Goal: Information Seeking & Learning: Find specific fact

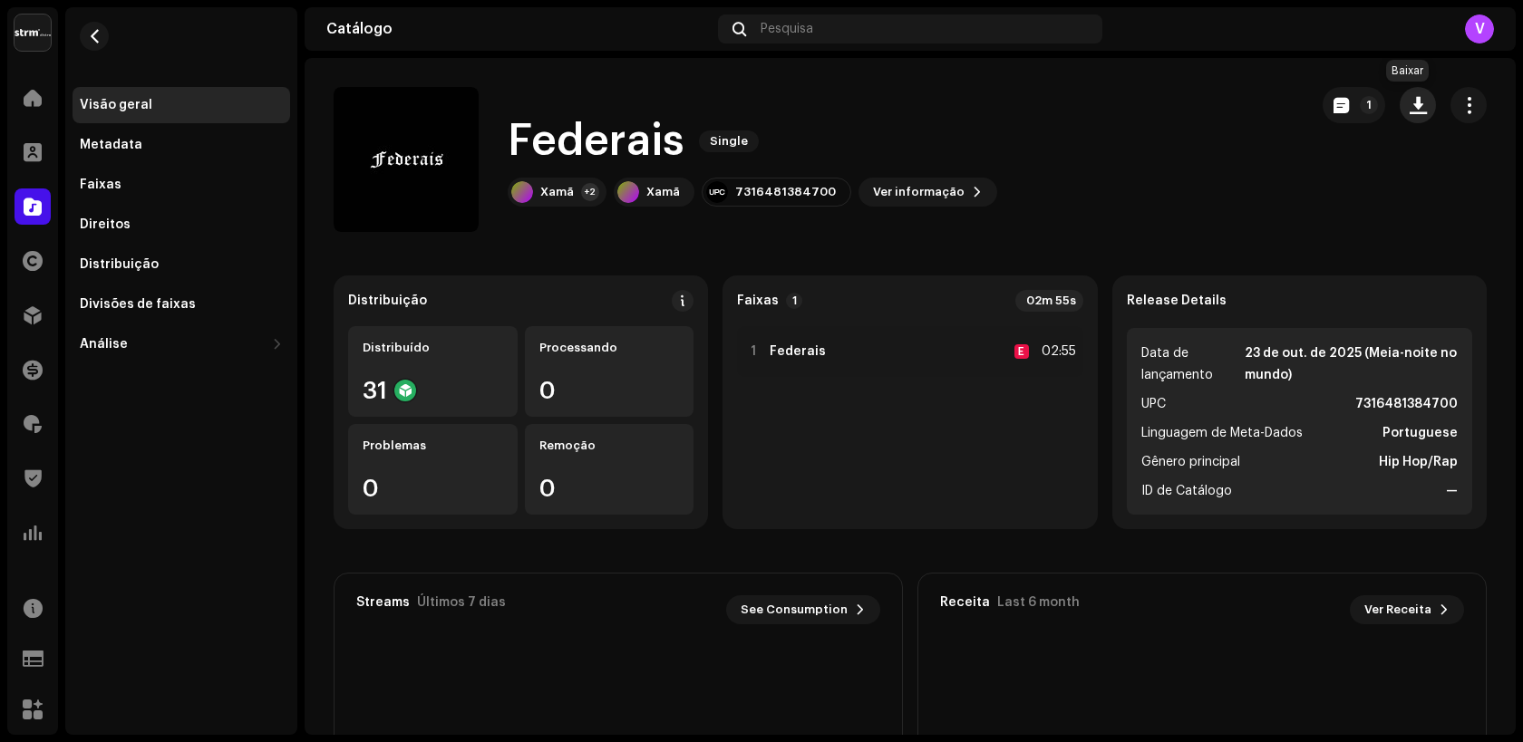
click at [1409, 101] on span "button" at bounding box center [1417, 105] width 17 height 15
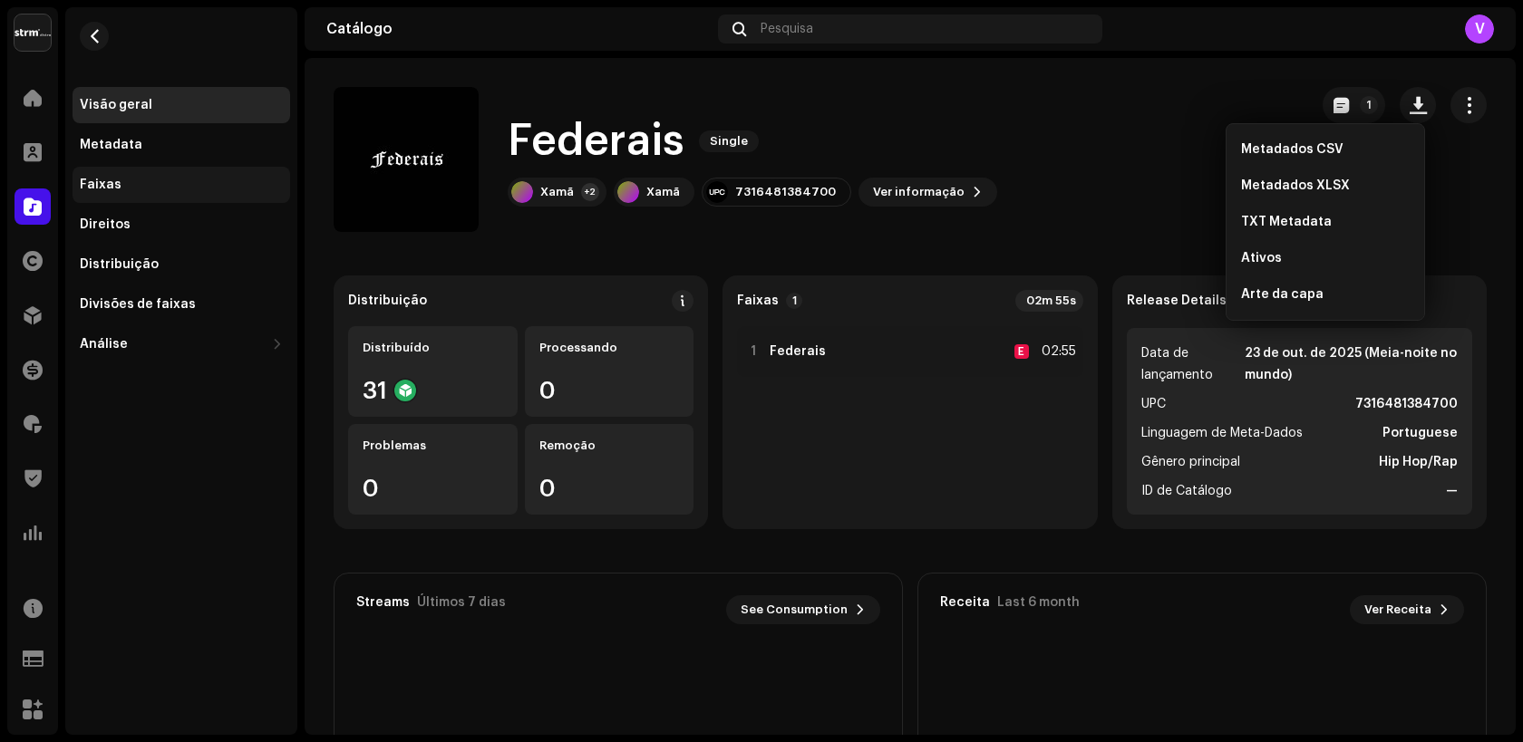
click at [102, 195] on div "Faixas" at bounding box center [182, 185] width 218 height 36
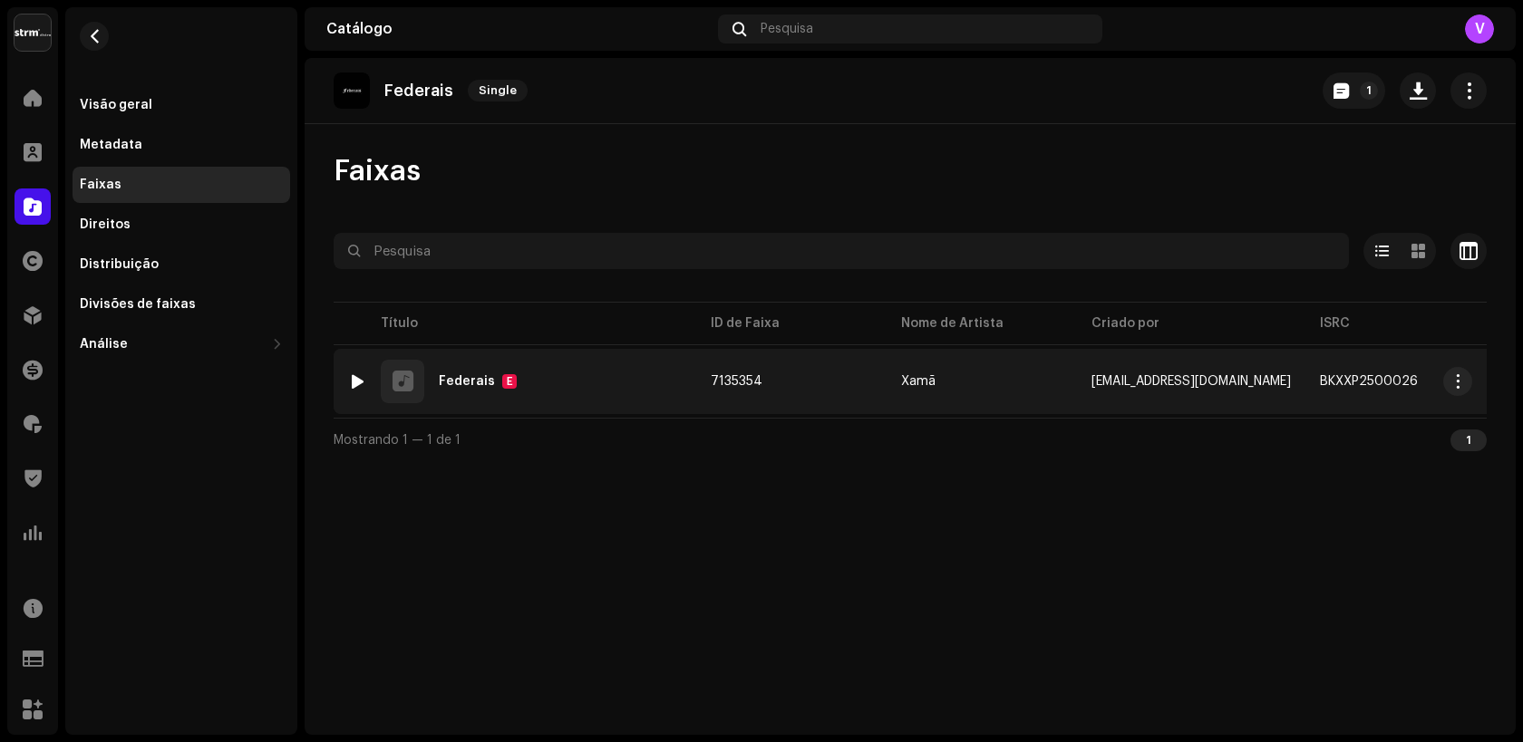
click at [472, 382] on div "Federais" at bounding box center [467, 381] width 56 height 13
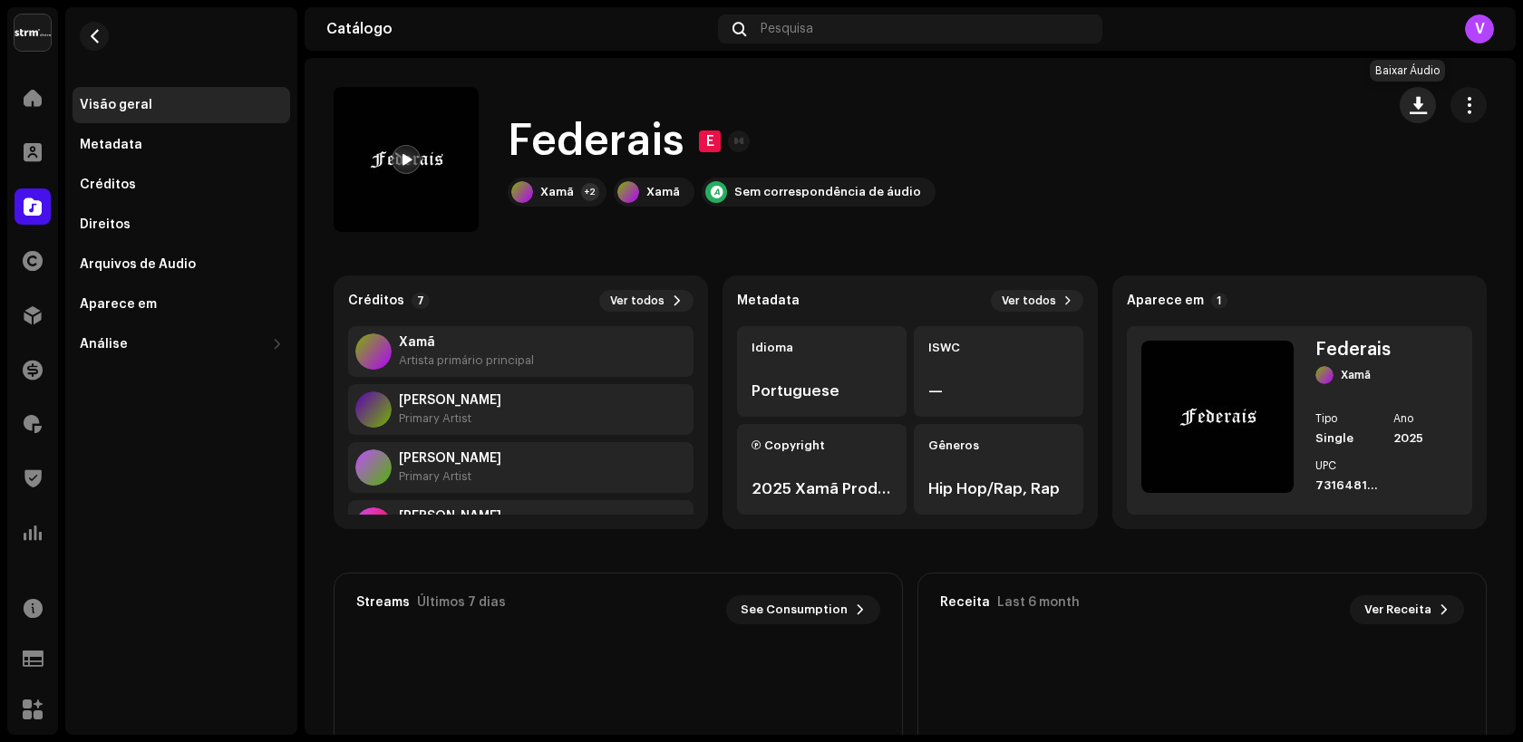
click at [1407, 114] on button "button" at bounding box center [1417, 105] width 36 height 36
click at [1410, 104] on span "button" at bounding box center [1417, 105] width 17 height 15
click at [808, 132] on div "Federais E" at bounding box center [722, 141] width 428 height 58
click at [797, 27] on span "Pesquisa" at bounding box center [786, 29] width 53 height 15
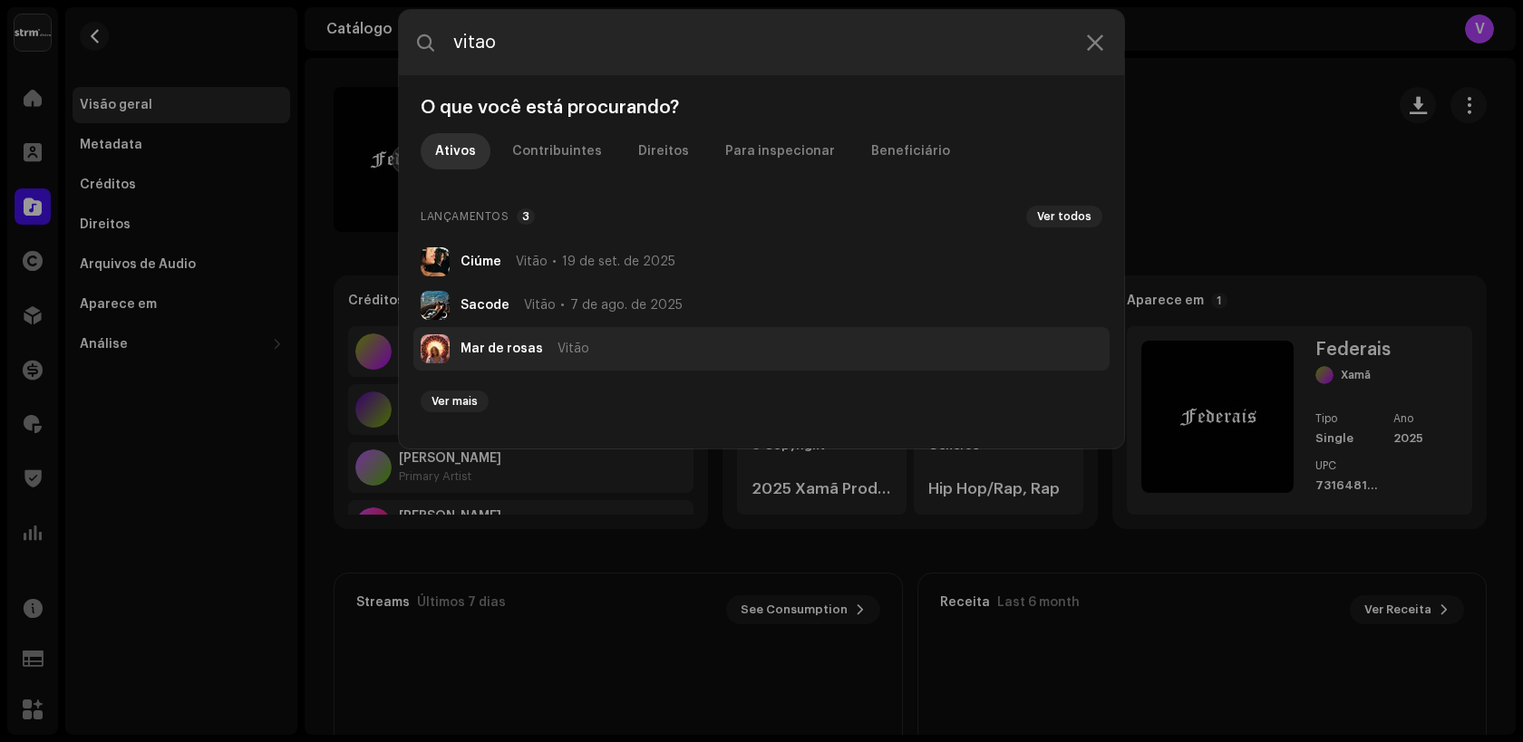
type input "vitao"
click at [557, 344] on span "Vitão" at bounding box center [573, 349] width 32 height 15
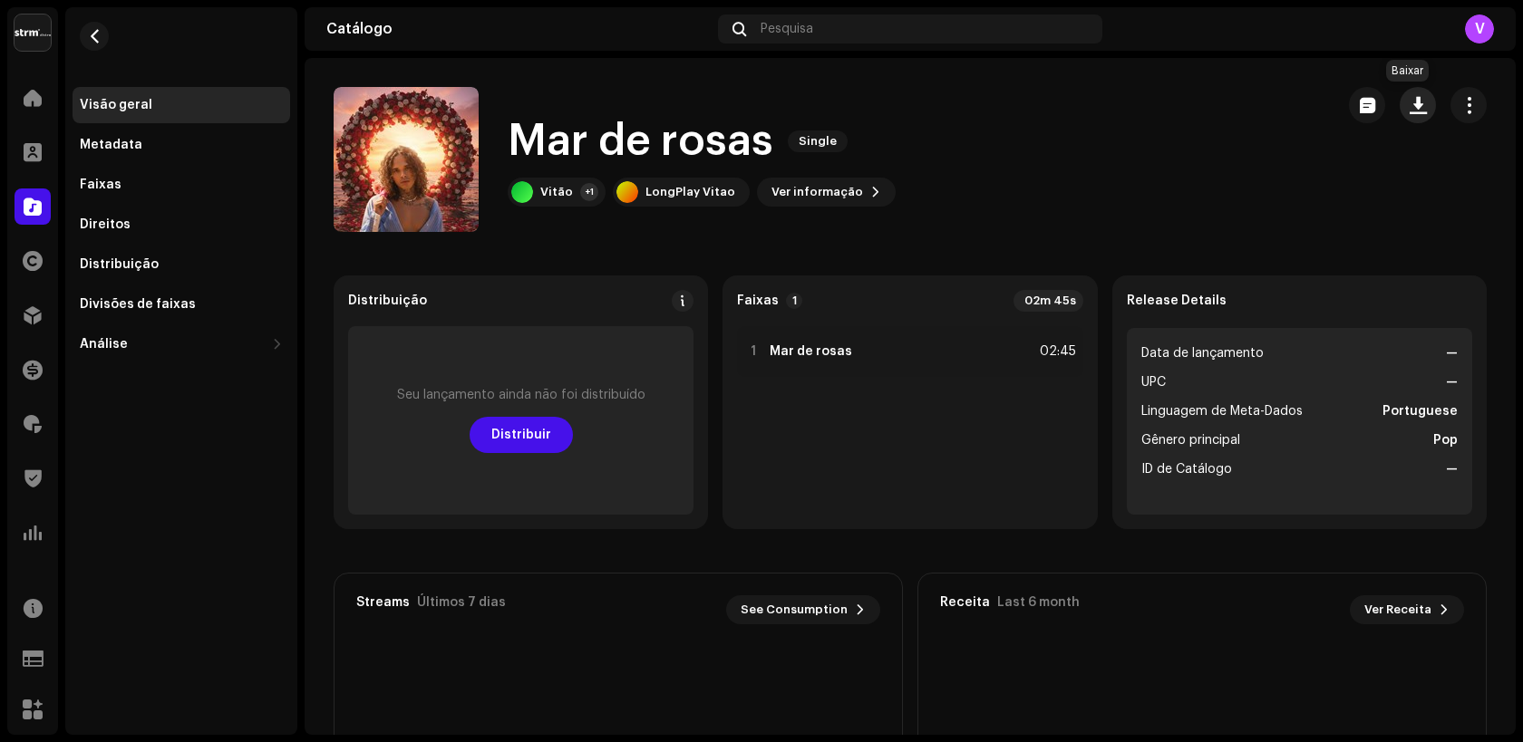
click at [1409, 104] on span "button" at bounding box center [1417, 105] width 17 height 15
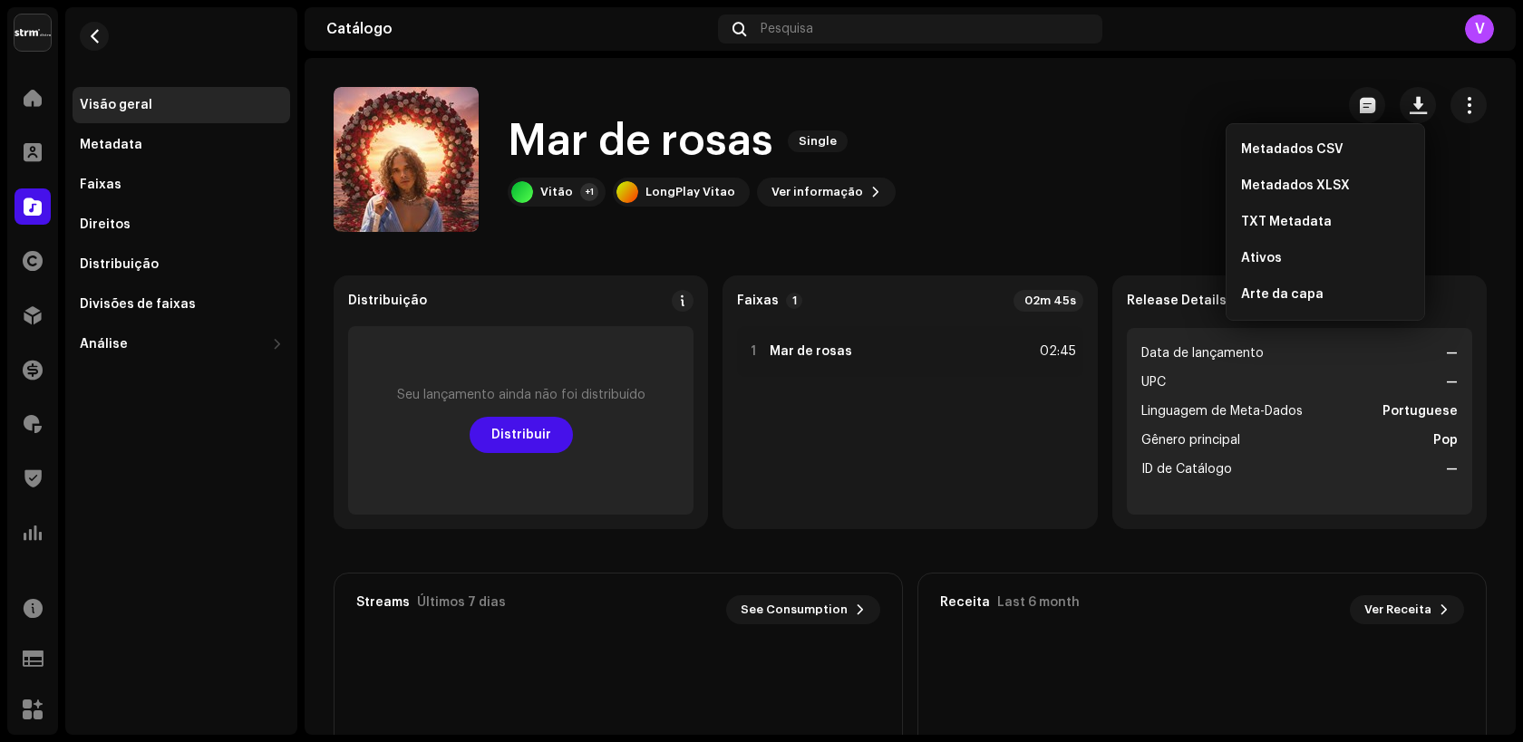
click at [1100, 165] on div "Mar de rosas Single Vitão +1 LongPlay Vitao Ver informação" at bounding box center [827, 159] width 986 height 145
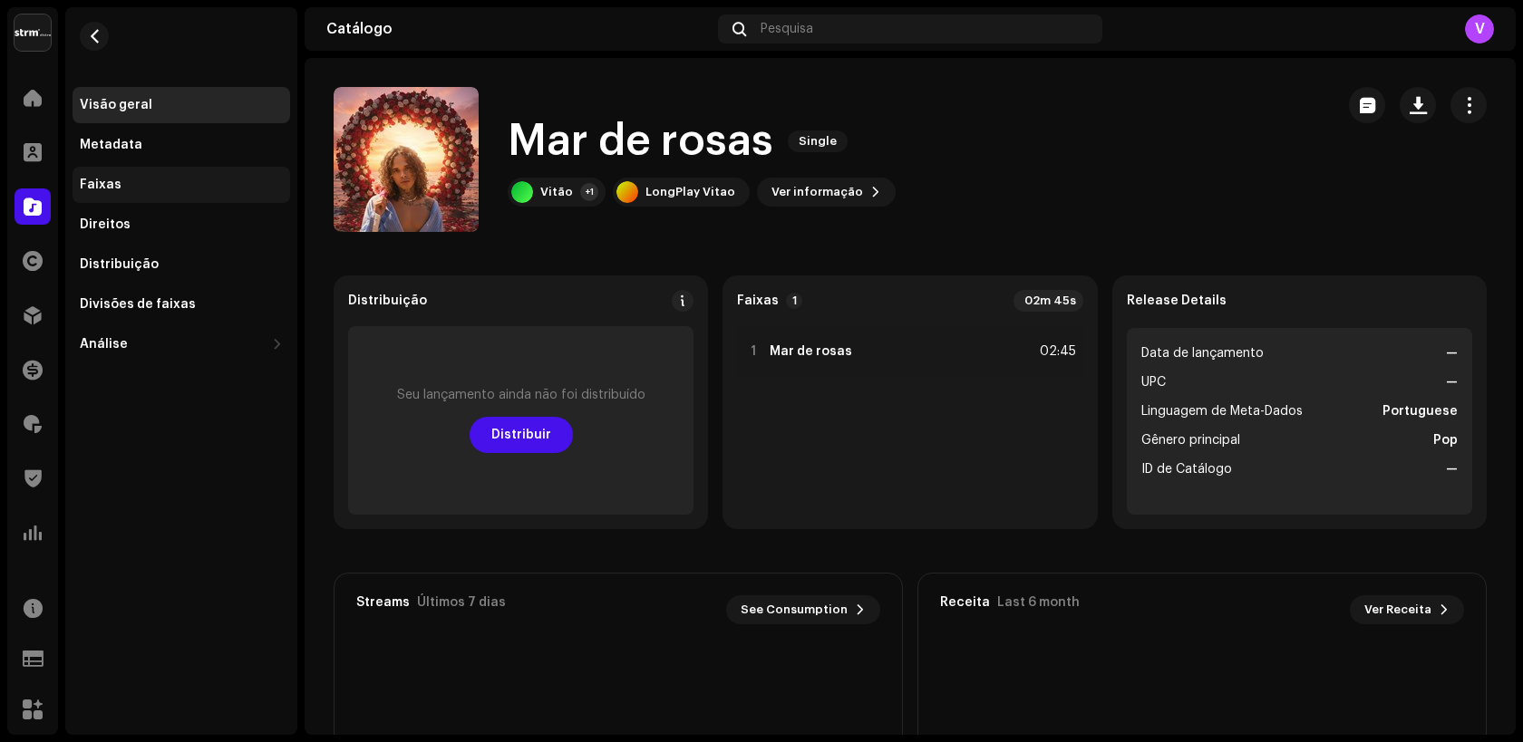
click at [122, 196] on div "Faixas" at bounding box center [182, 185] width 218 height 36
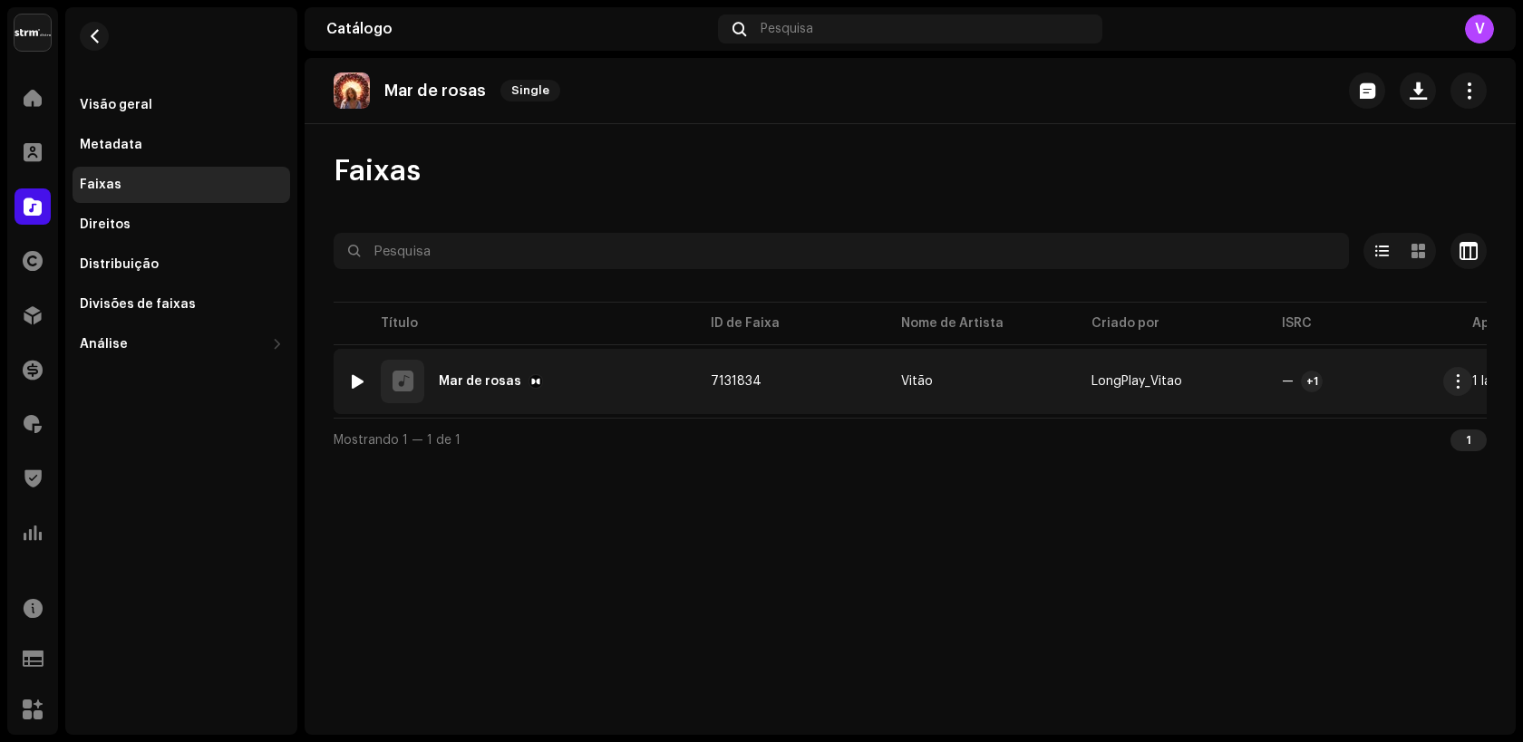
click at [511, 375] on div "Mar de rosas" at bounding box center [480, 381] width 82 height 13
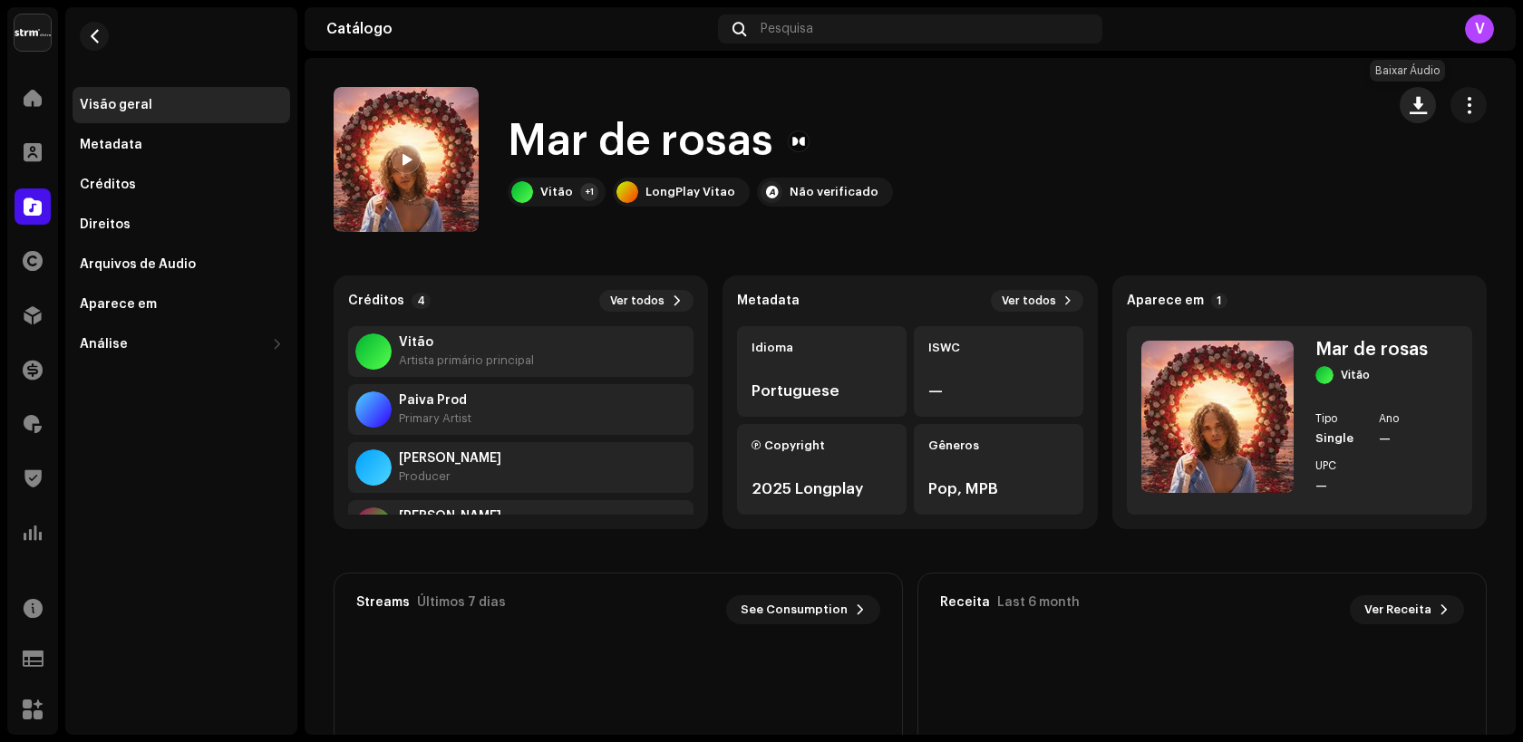
click at [1399, 108] on button "button" at bounding box center [1417, 105] width 36 height 36
click at [686, 94] on div "Mar de rosas Vitão +1 LongPlay Vitao Não verificado" at bounding box center [852, 159] width 1037 height 145
click at [847, 29] on div "Pesquisa" at bounding box center [910, 29] width 384 height 29
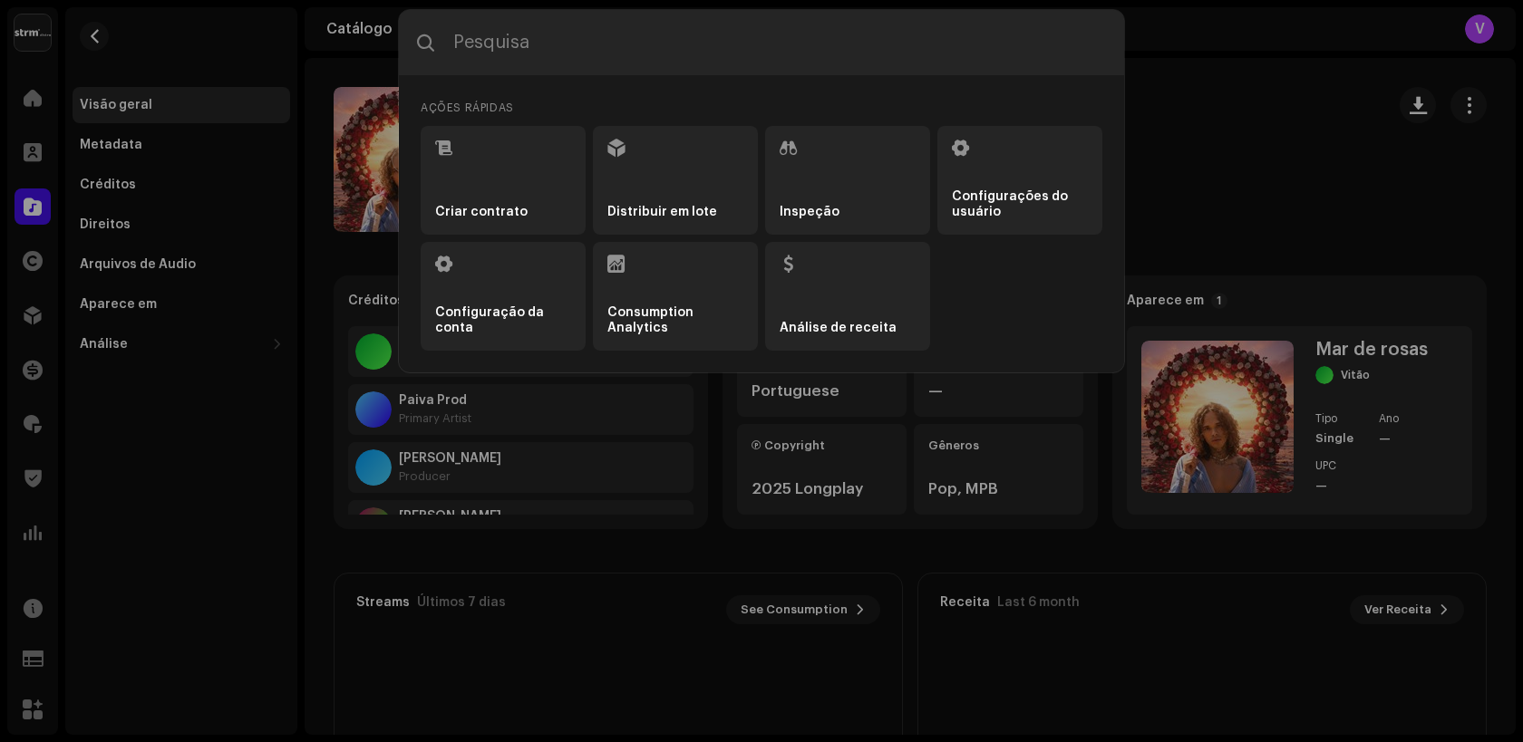
type input "Biguinho Sensação"
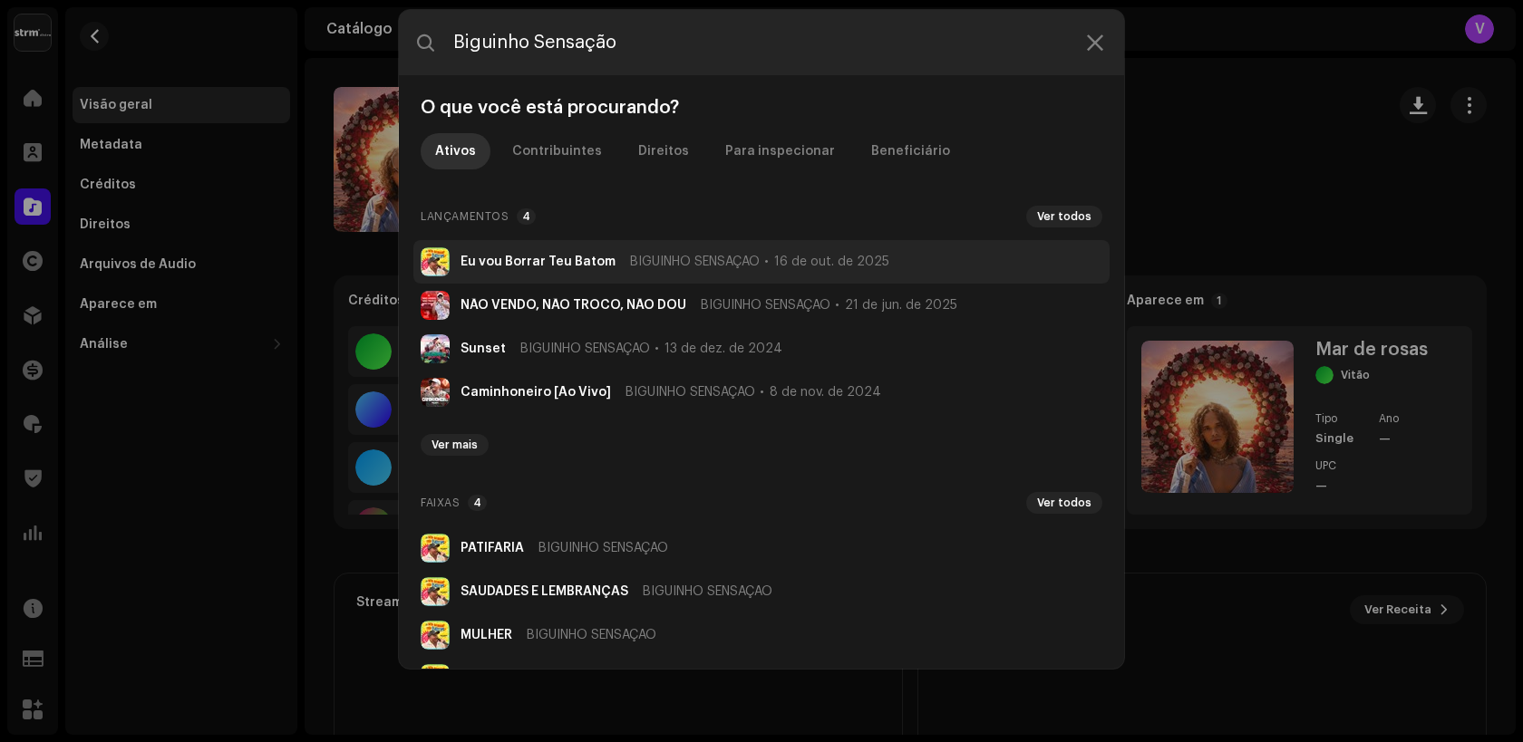
click at [541, 264] on strong "Eu vou Borrar Teu Batom" at bounding box center [537, 262] width 155 height 15
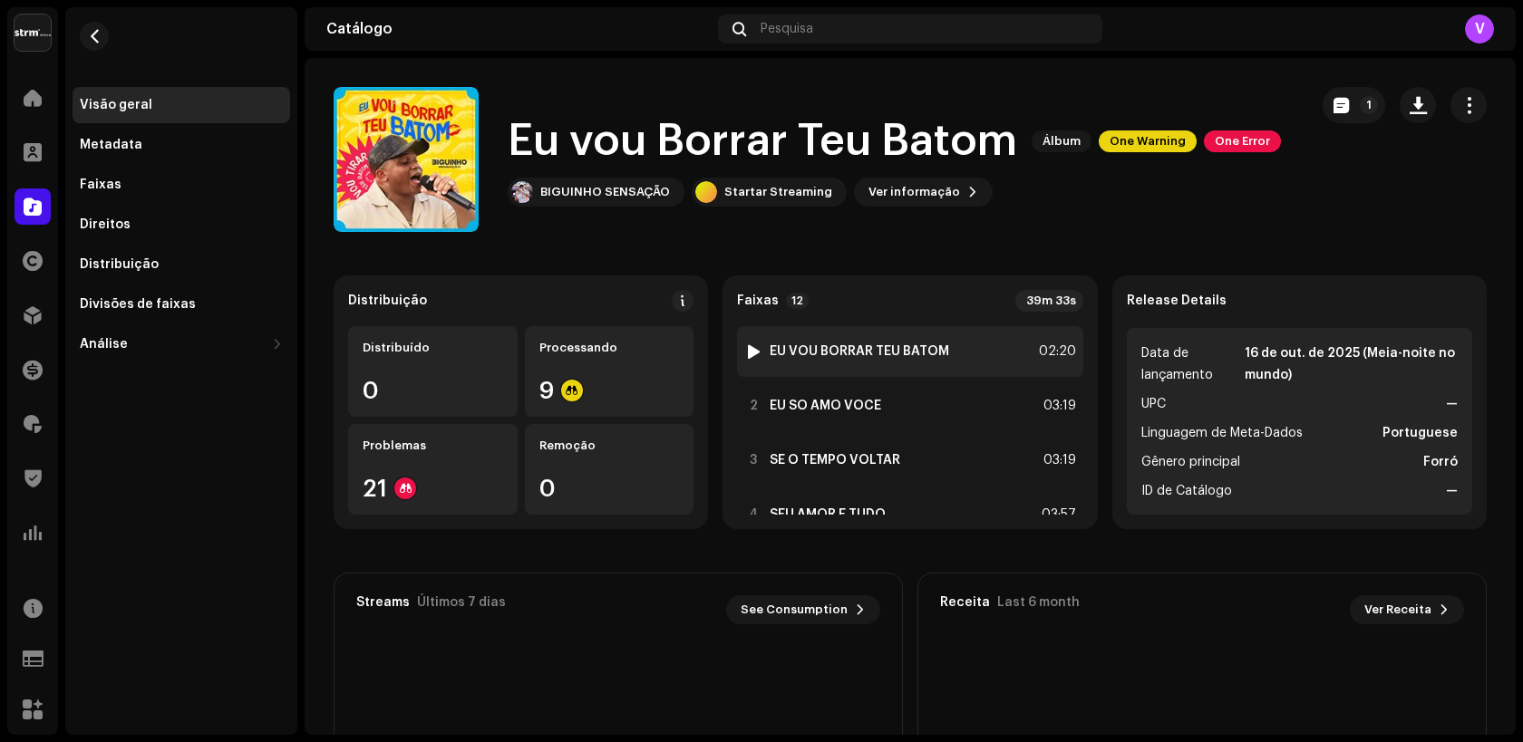
click at [831, 353] on strong "EU VOU BORRAR TEU BATOM" at bounding box center [858, 351] width 179 height 15
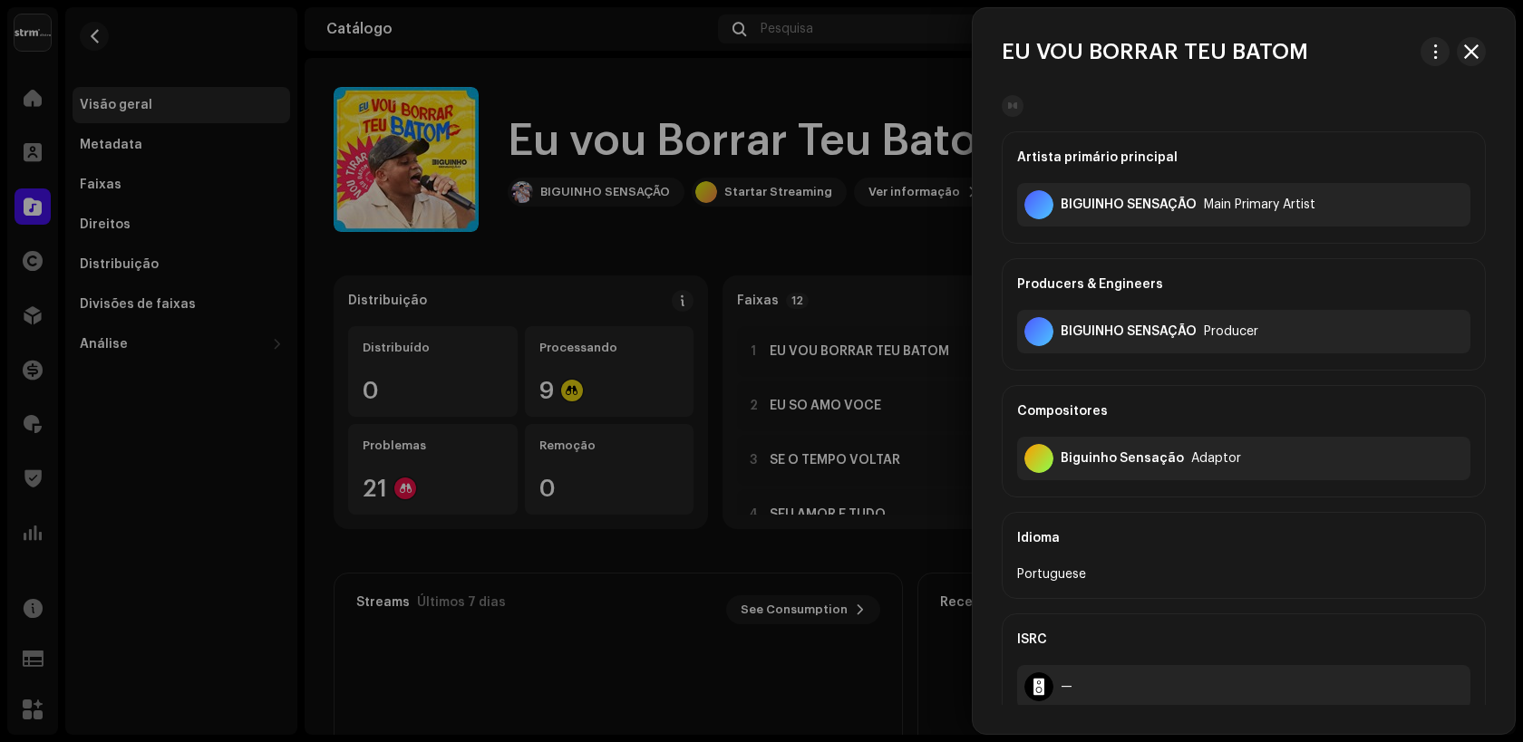
click at [191, 131] on div at bounding box center [761, 371] width 1523 height 742
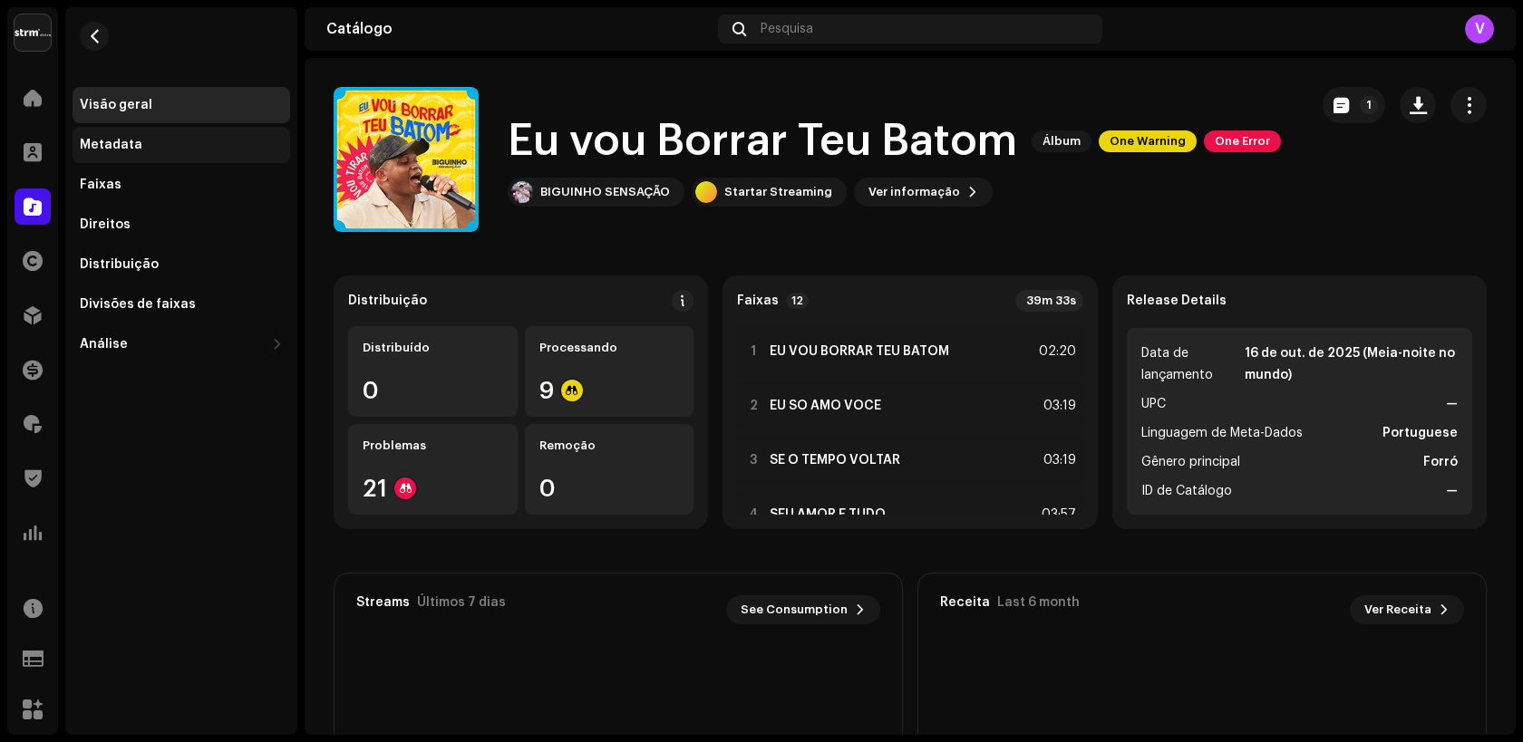
click at [191, 137] on div "Metadata" at bounding box center [182, 145] width 218 height 36
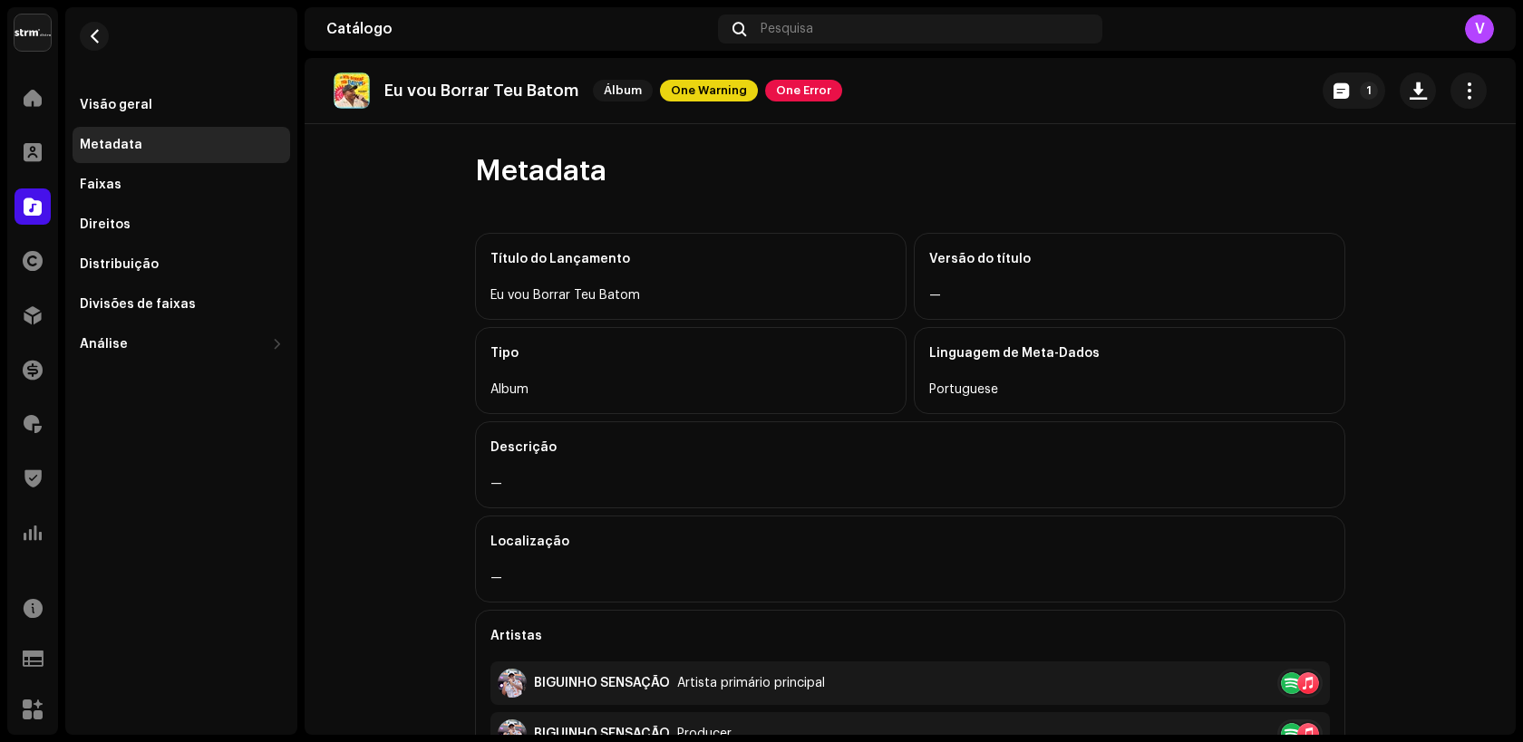
click at [193, 163] on div "Visão geral Metadata Faixas Direitos Distribuição Divisões de faixas Análise Co…" at bounding box center [182, 225] width 218 height 276
click at [194, 184] on div "Faixas" at bounding box center [181, 185] width 203 height 15
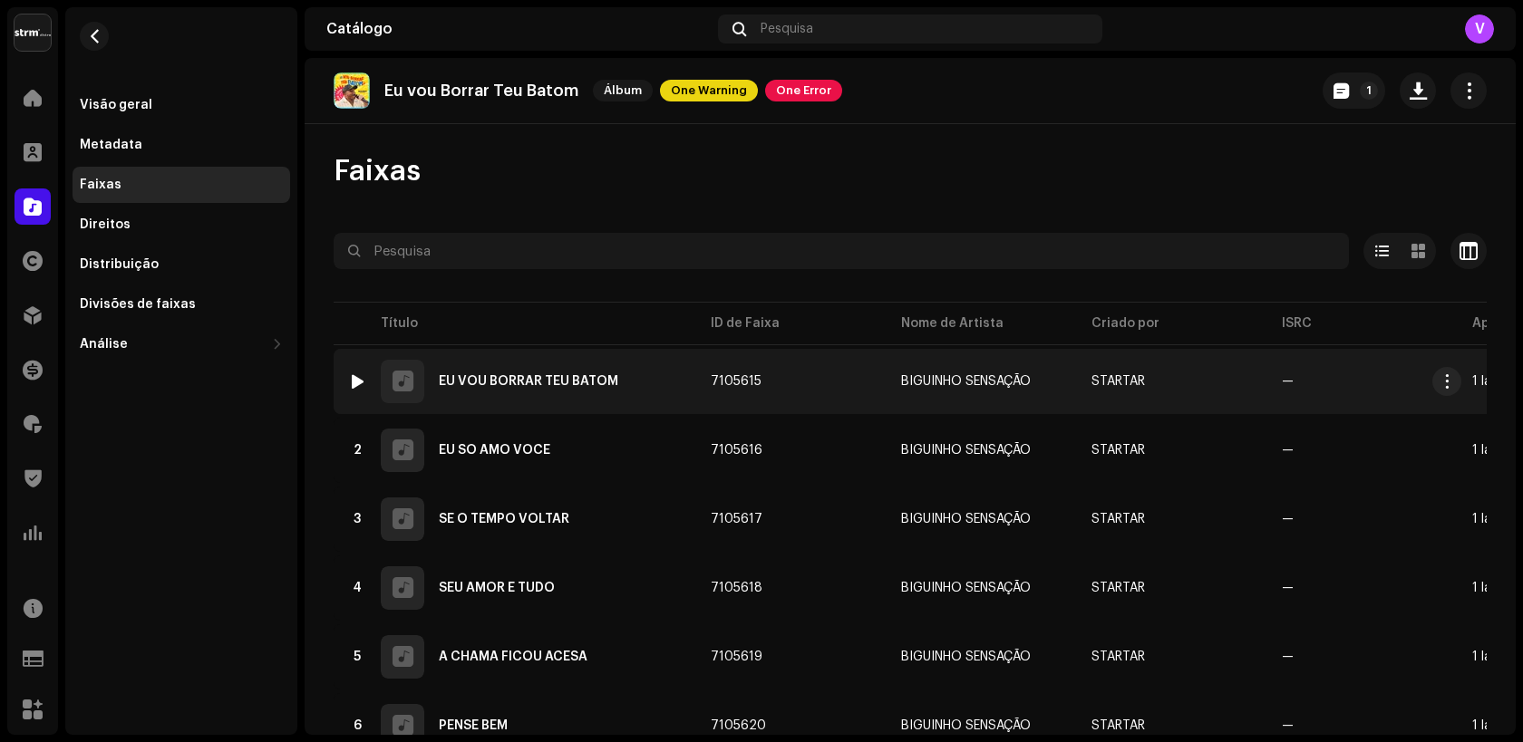
click at [605, 375] on div "EU VOU BORRAR TEU BATOM" at bounding box center [528, 381] width 179 height 13
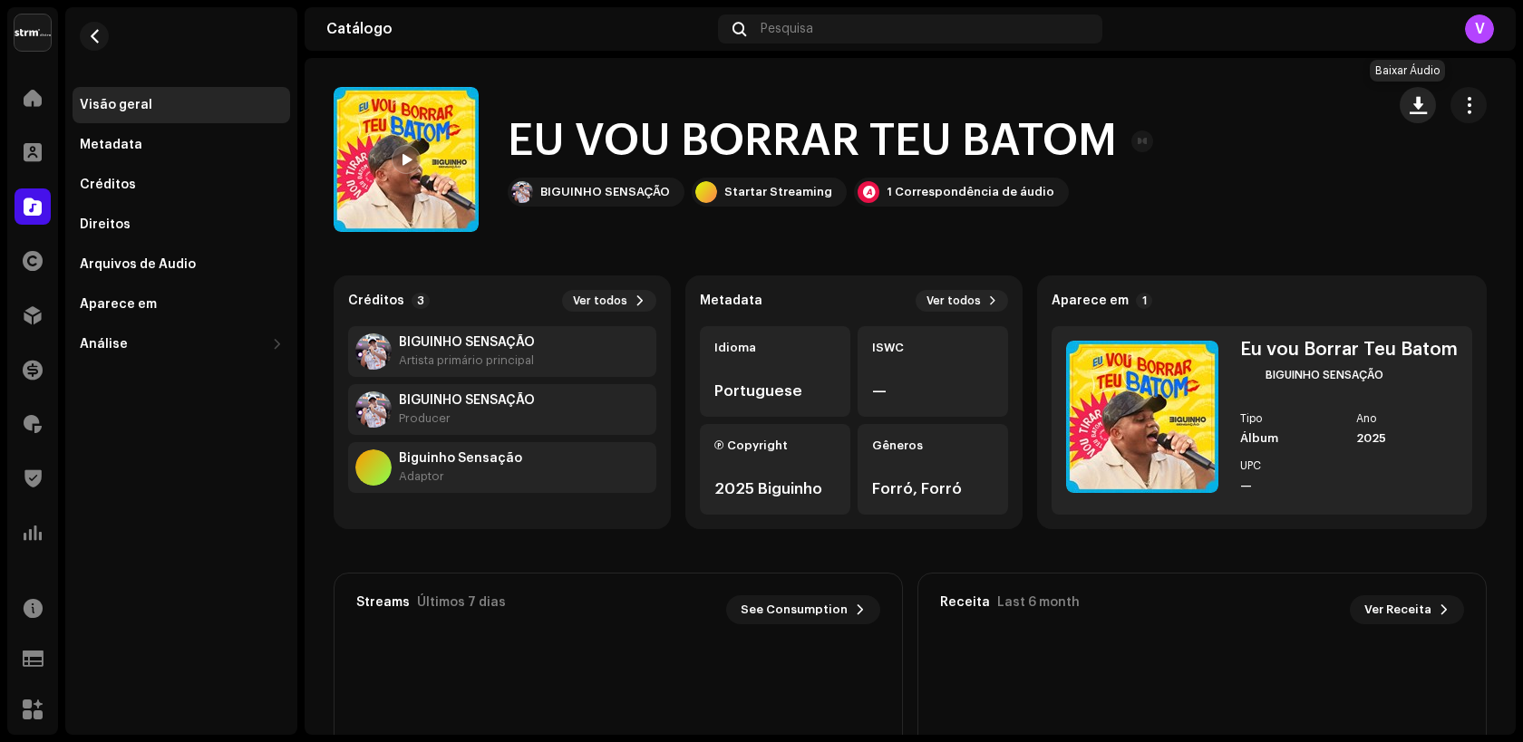
click at [1409, 102] on span "button" at bounding box center [1417, 105] width 17 height 15
click at [863, 26] on div "Pesquisa" at bounding box center [910, 29] width 384 height 29
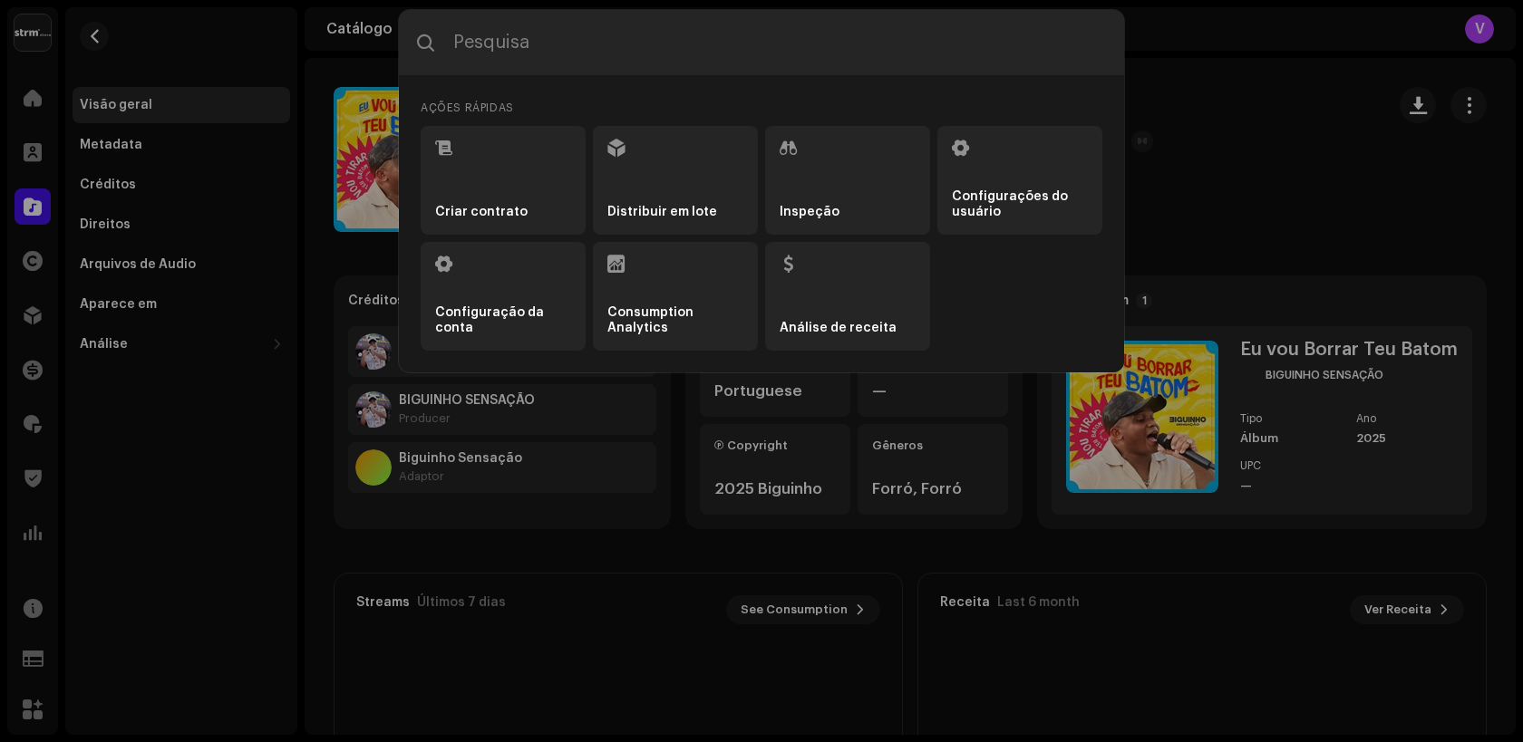
type input "BRBV02500005"
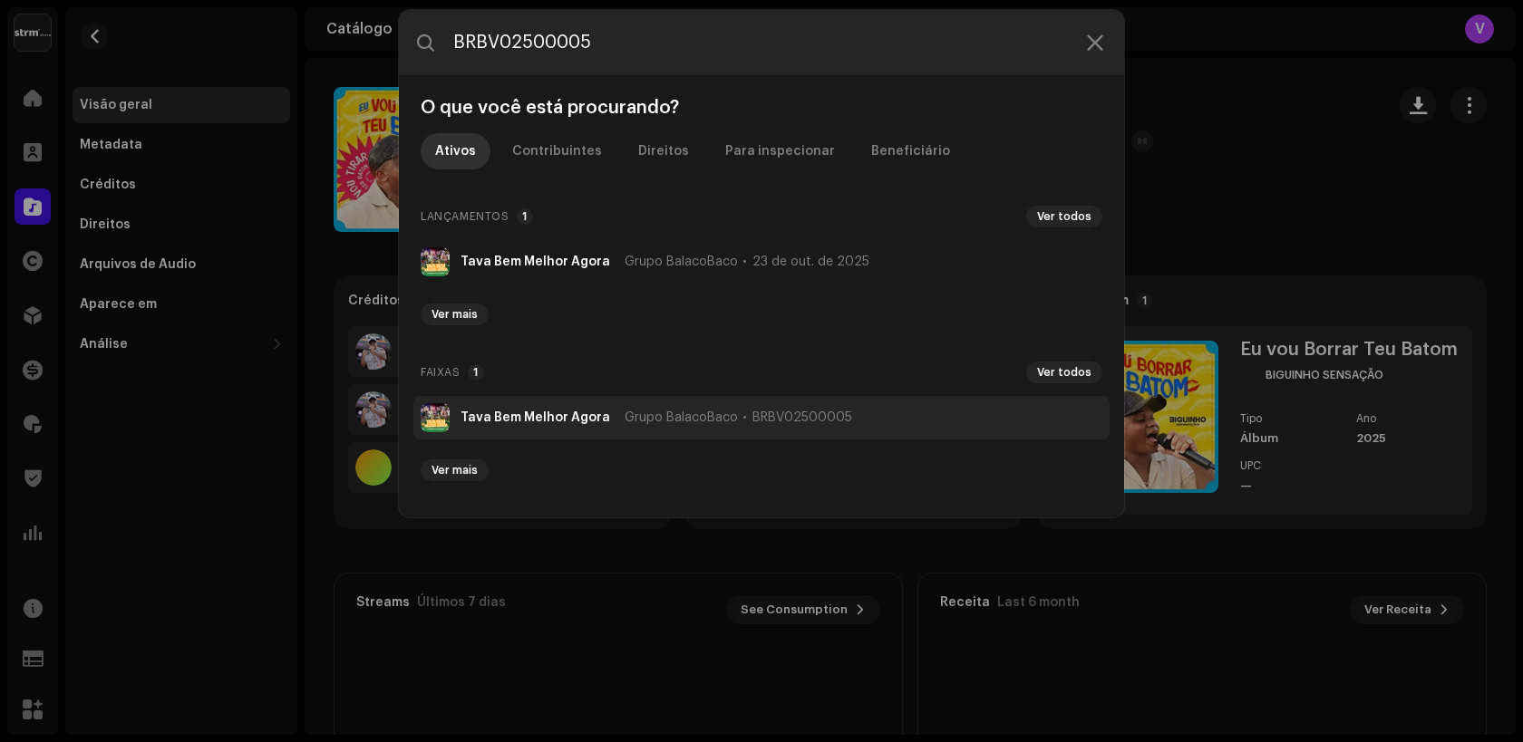
click at [505, 422] on strong "Tava Bem Melhor Agora" at bounding box center [535, 418] width 150 height 15
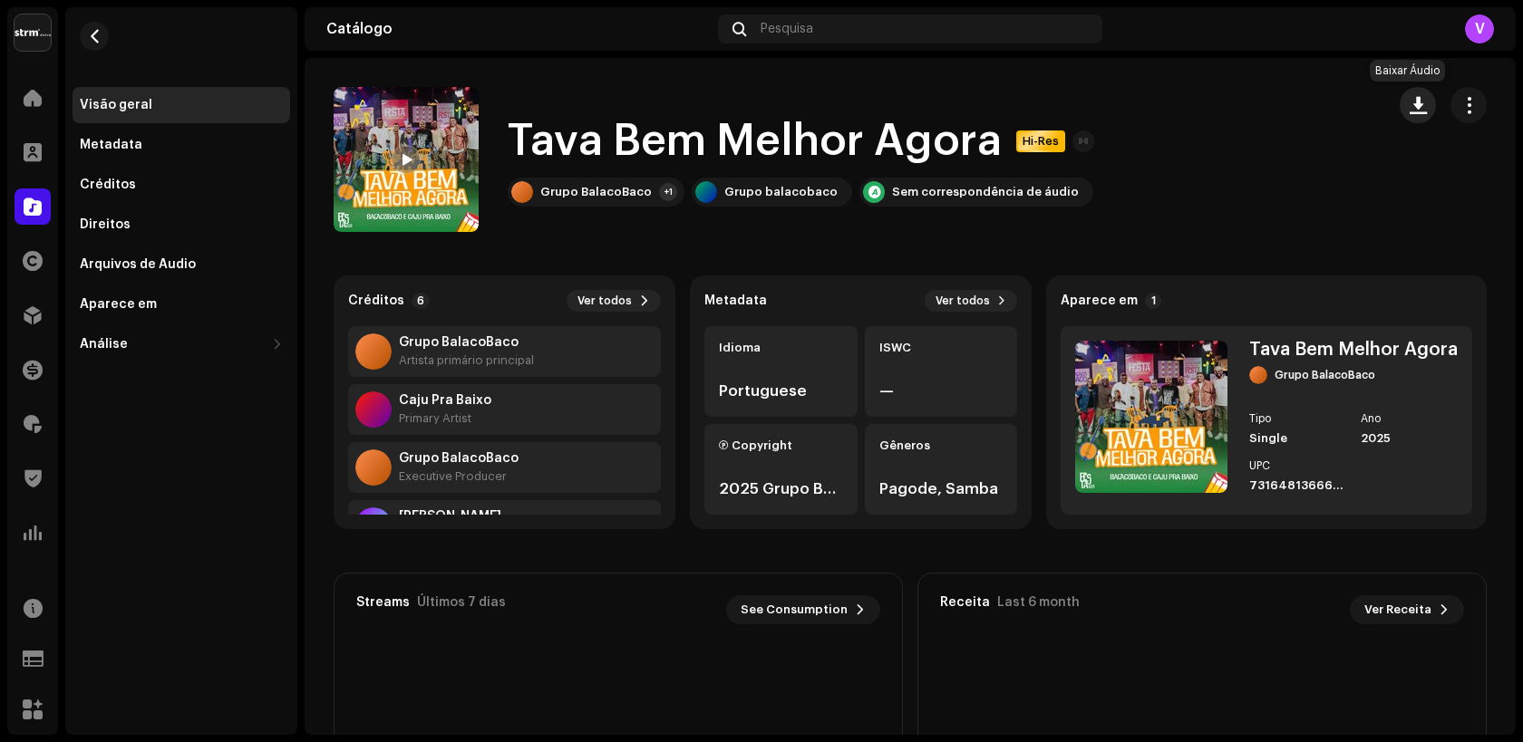
click at [1409, 98] on span "button" at bounding box center [1417, 105] width 17 height 15
click at [842, 118] on h1 "Tava Bem Melhor Agora" at bounding box center [755, 141] width 494 height 58
click at [837, 31] on div "Pesquisa" at bounding box center [910, 29] width 384 height 29
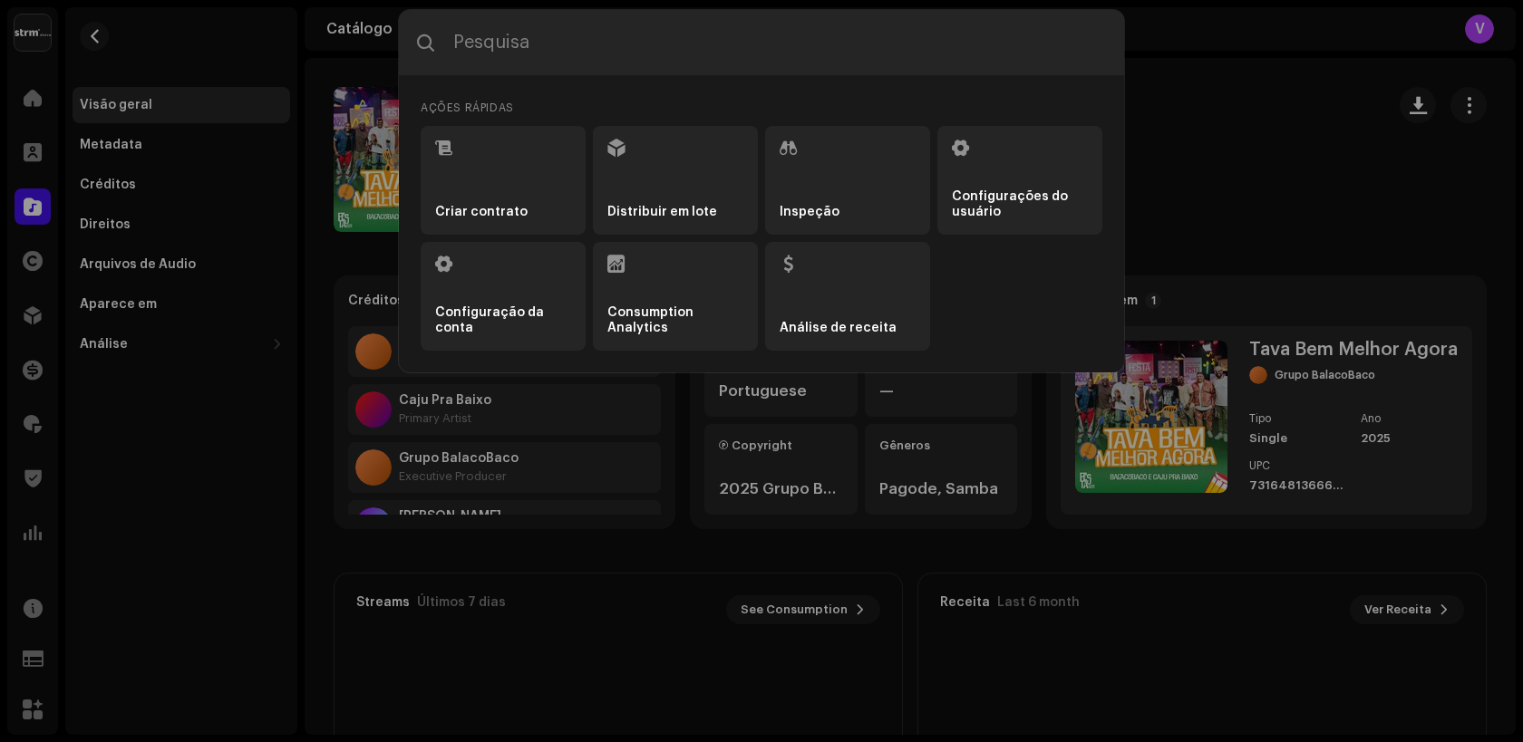
type input "BXQN22500003"
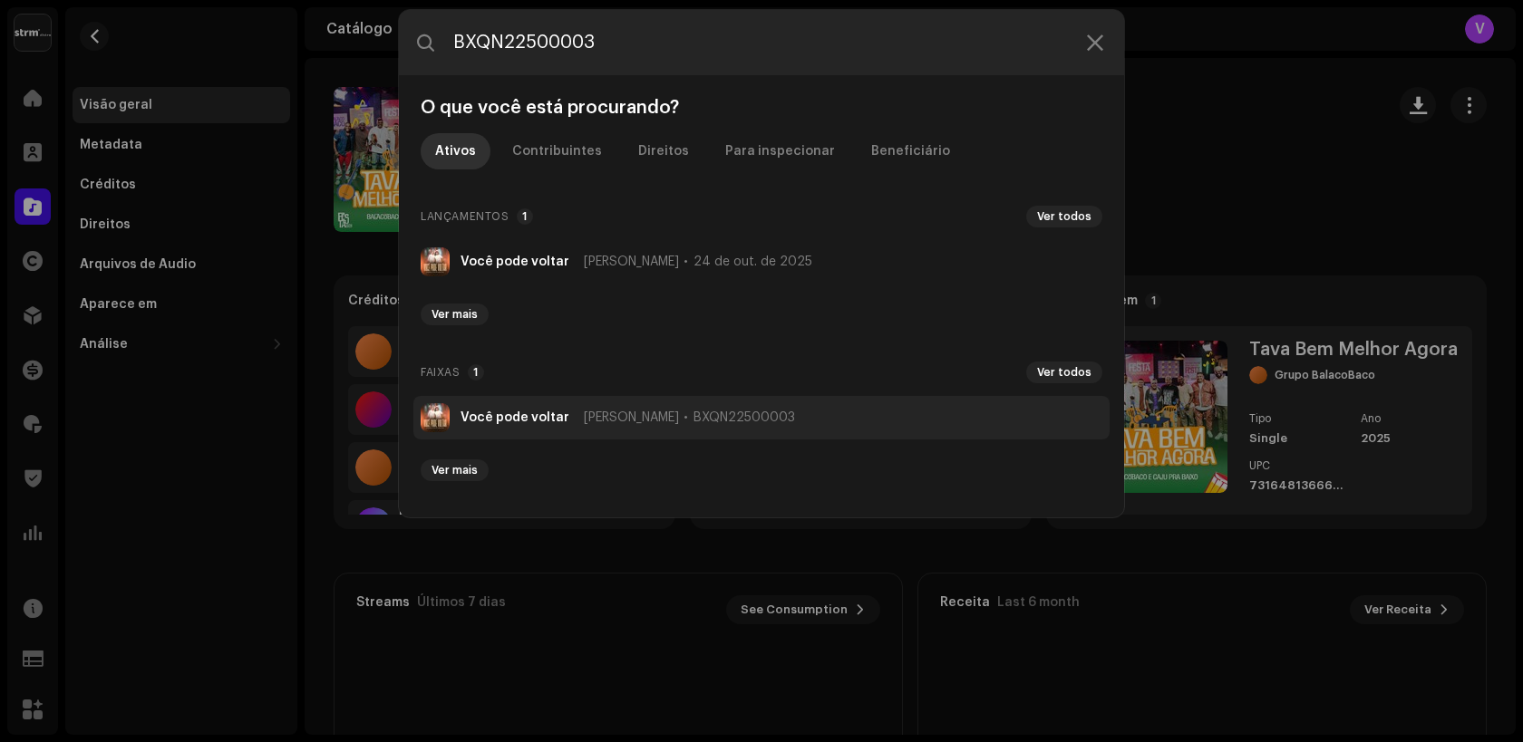
click at [506, 417] on strong "Você pode voltar" at bounding box center [514, 418] width 109 height 15
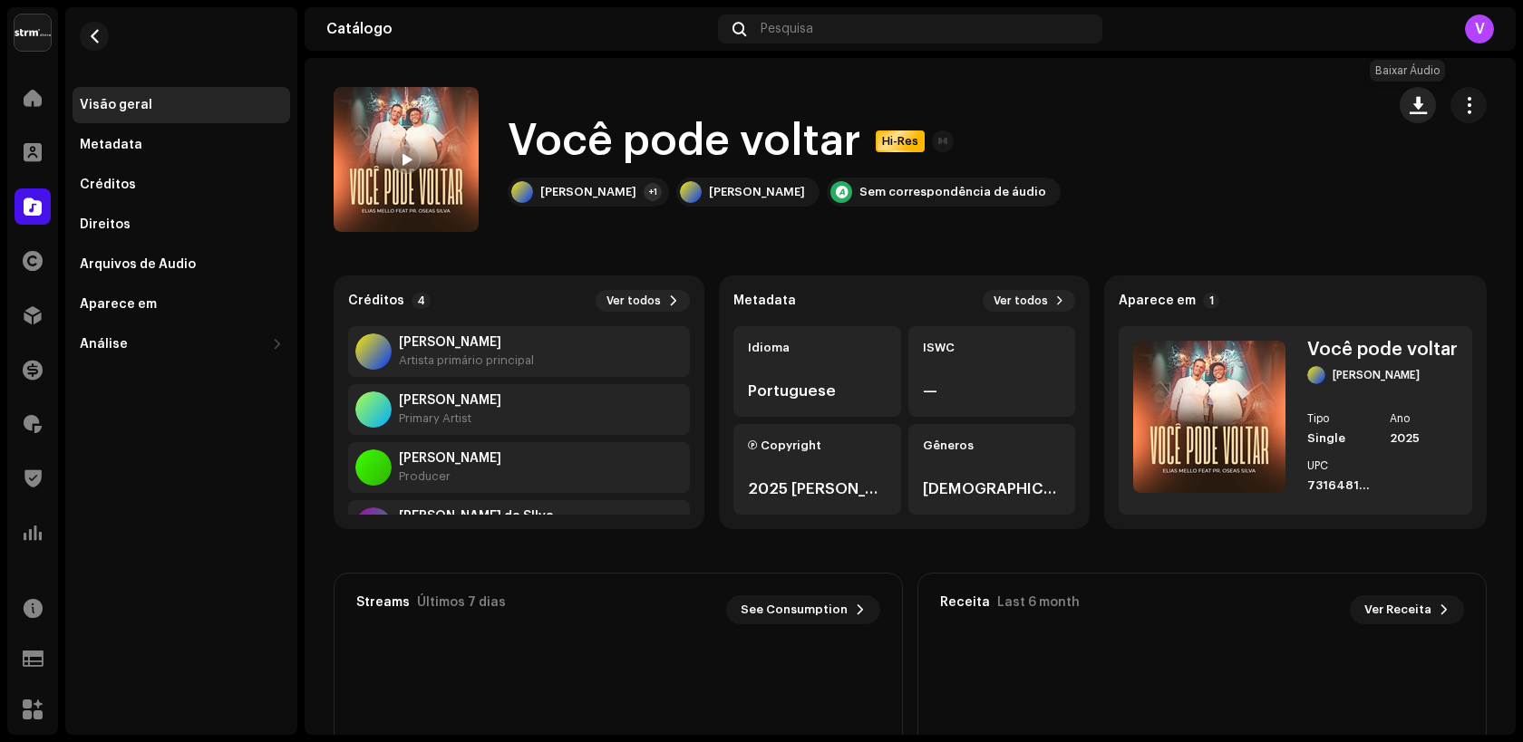
click at [1411, 102] on span "button" at bounding box center [1417, 105] width 17 height 15
click at [939, 36] on div "Pesquisa" at bounding box center [910, 29] width 384 height 29
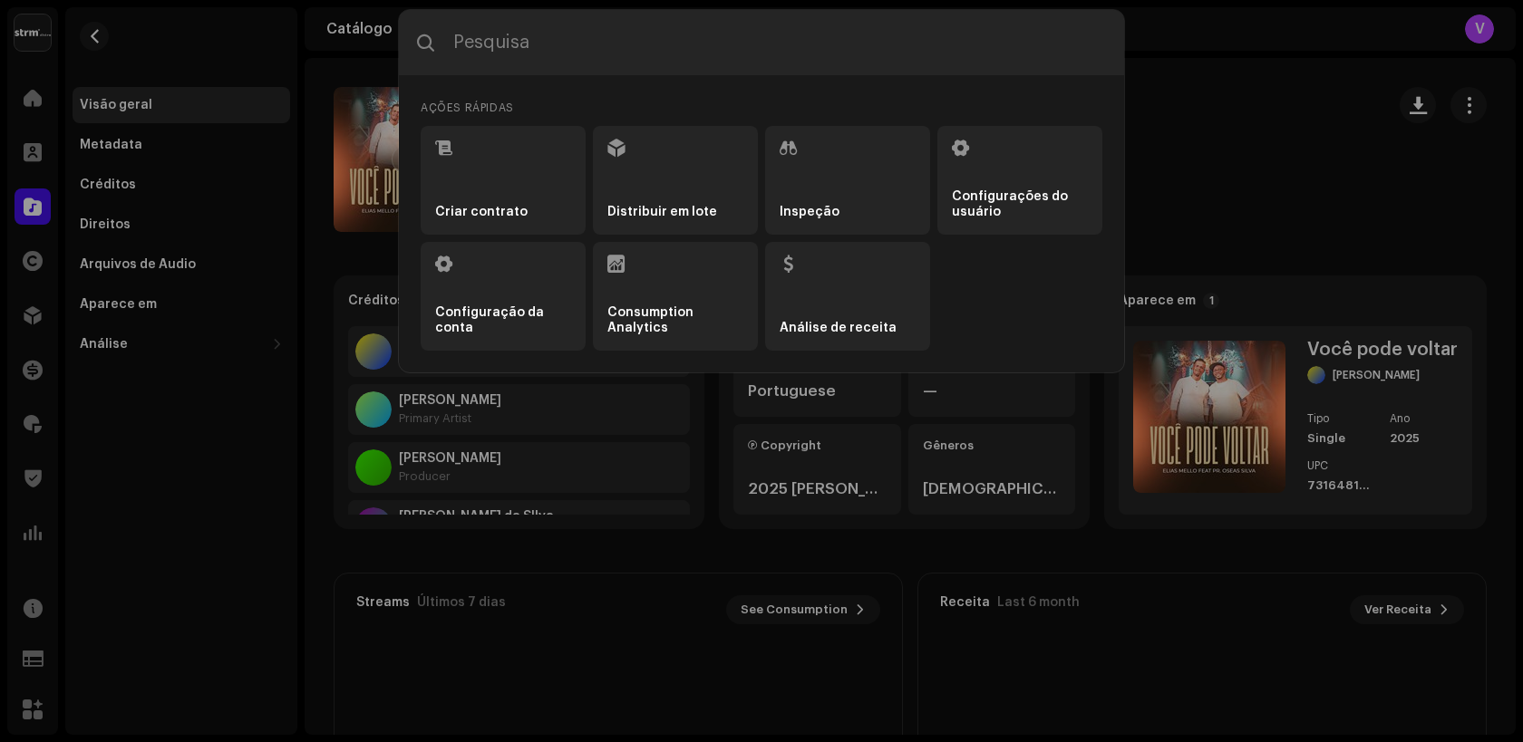
type input "BXMWF2400016"
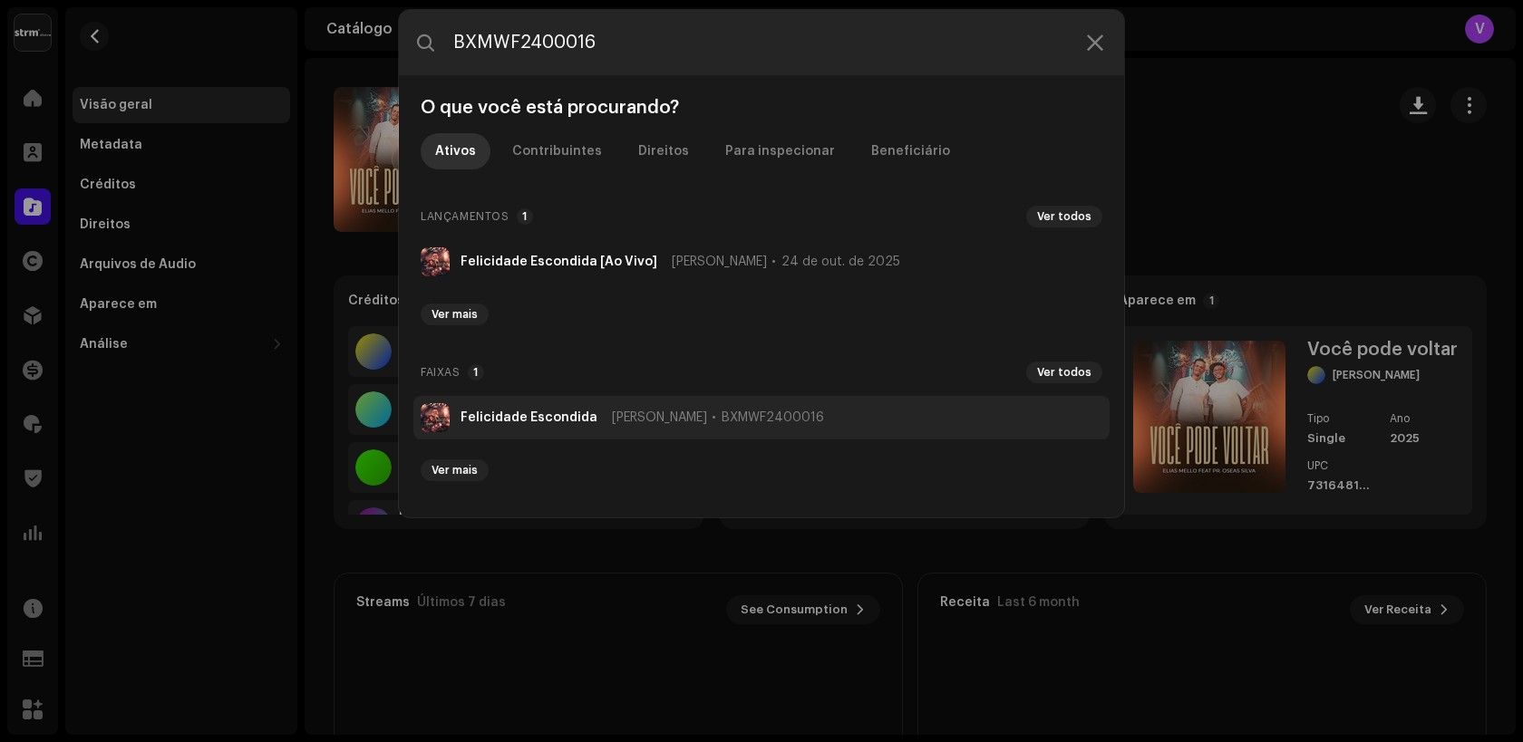
click at [536, 415] on strong "Felicidade Escondida" at bounding box center [528, 418] width 137 height 15
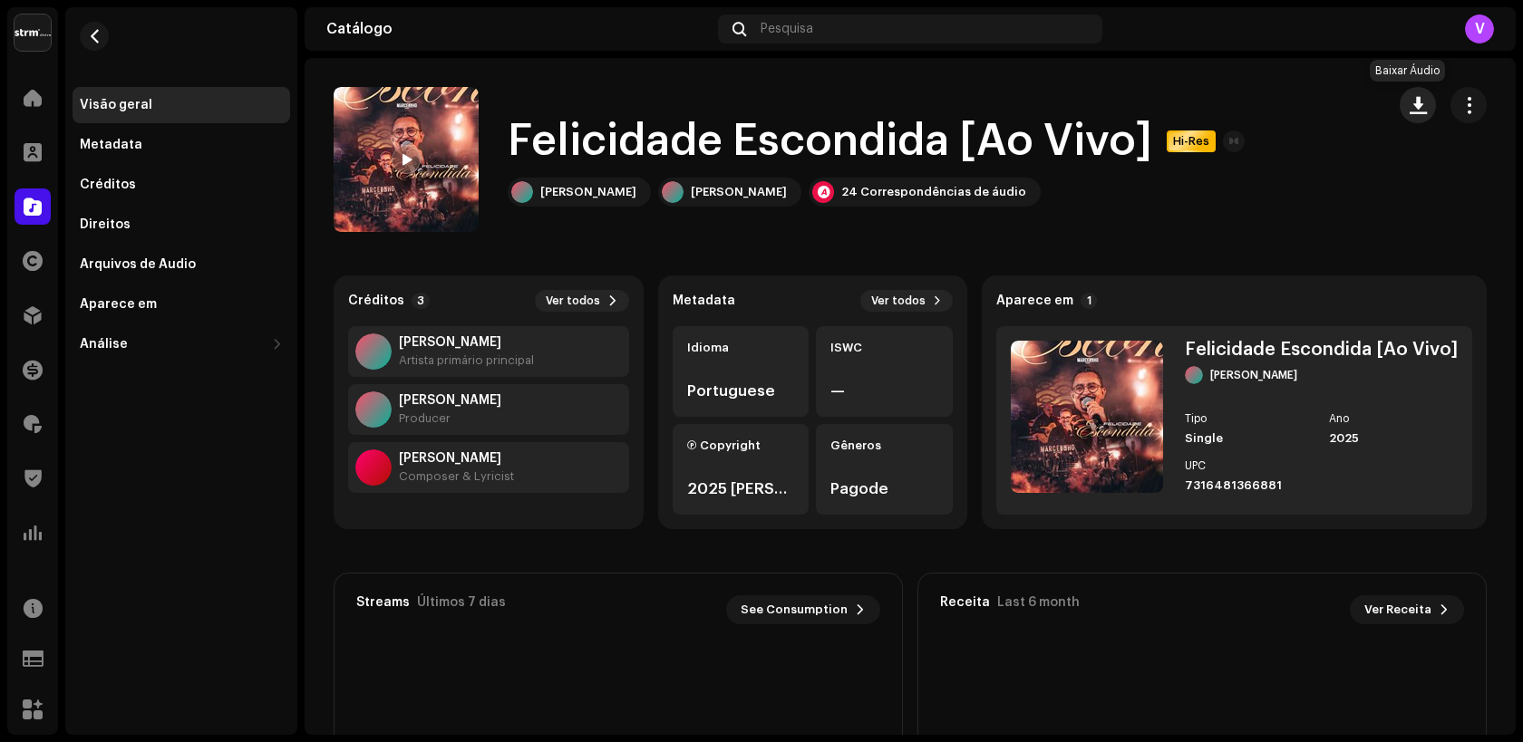
click at [1399, 109] on button "button" at bounding box center [1417, 105] width 36 height 36
click at [936, 36] on div "Pesquisa" at bounding box center [910, 29] width 384 height 29
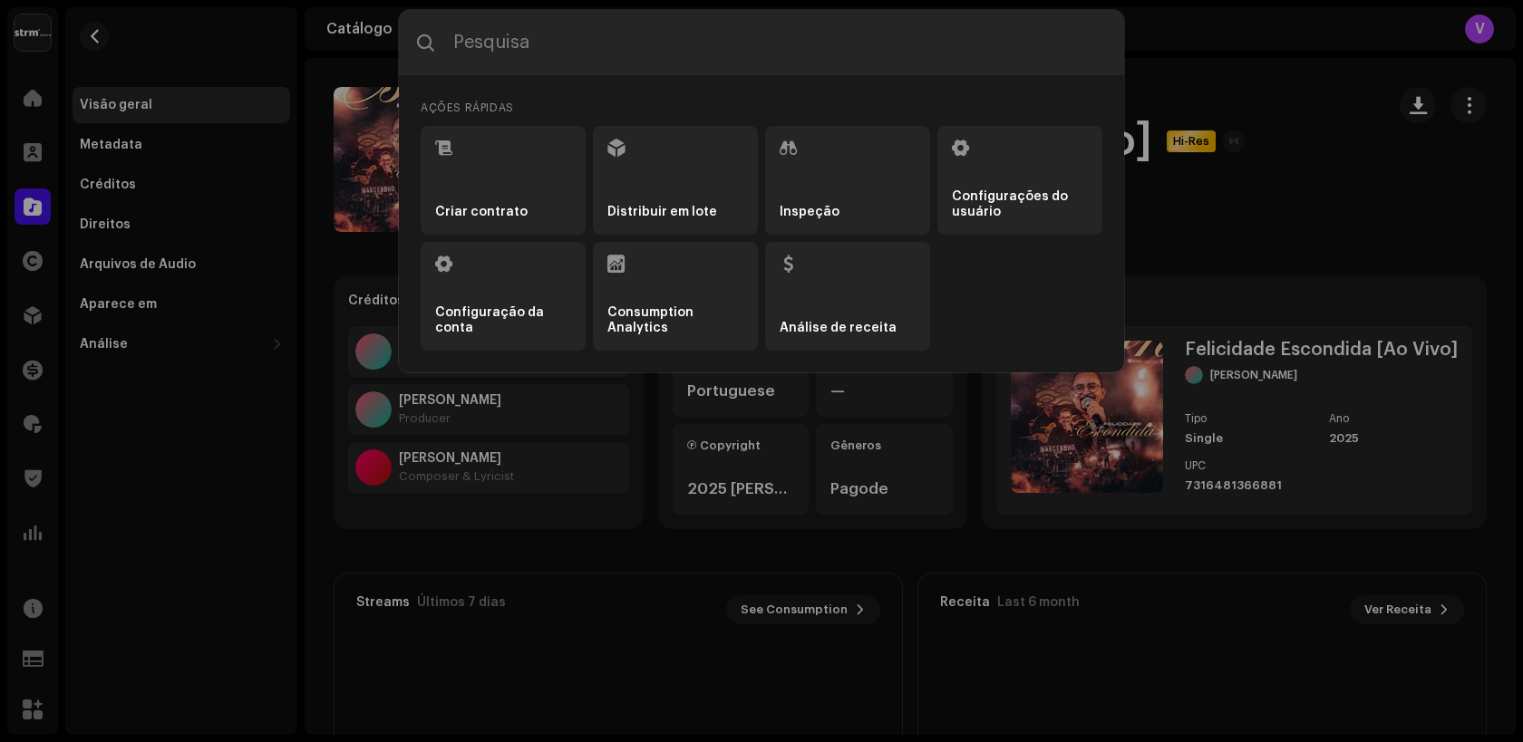
type input "QZYFZ2512361"
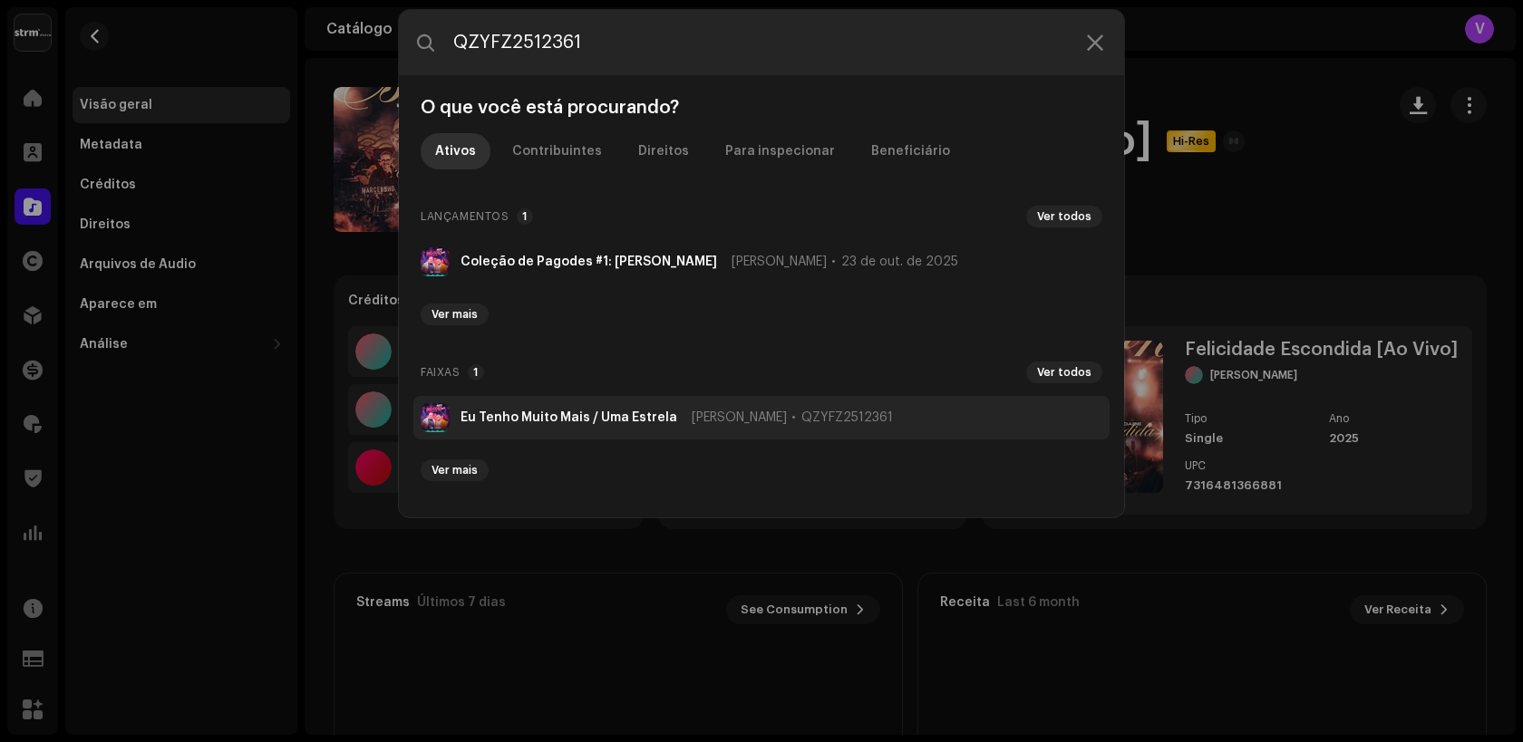
click at [494, 419] on strong "Eu Tenho Muito Mais / Uma Estrela" at bounding box center [568, 418] width 217 height 15
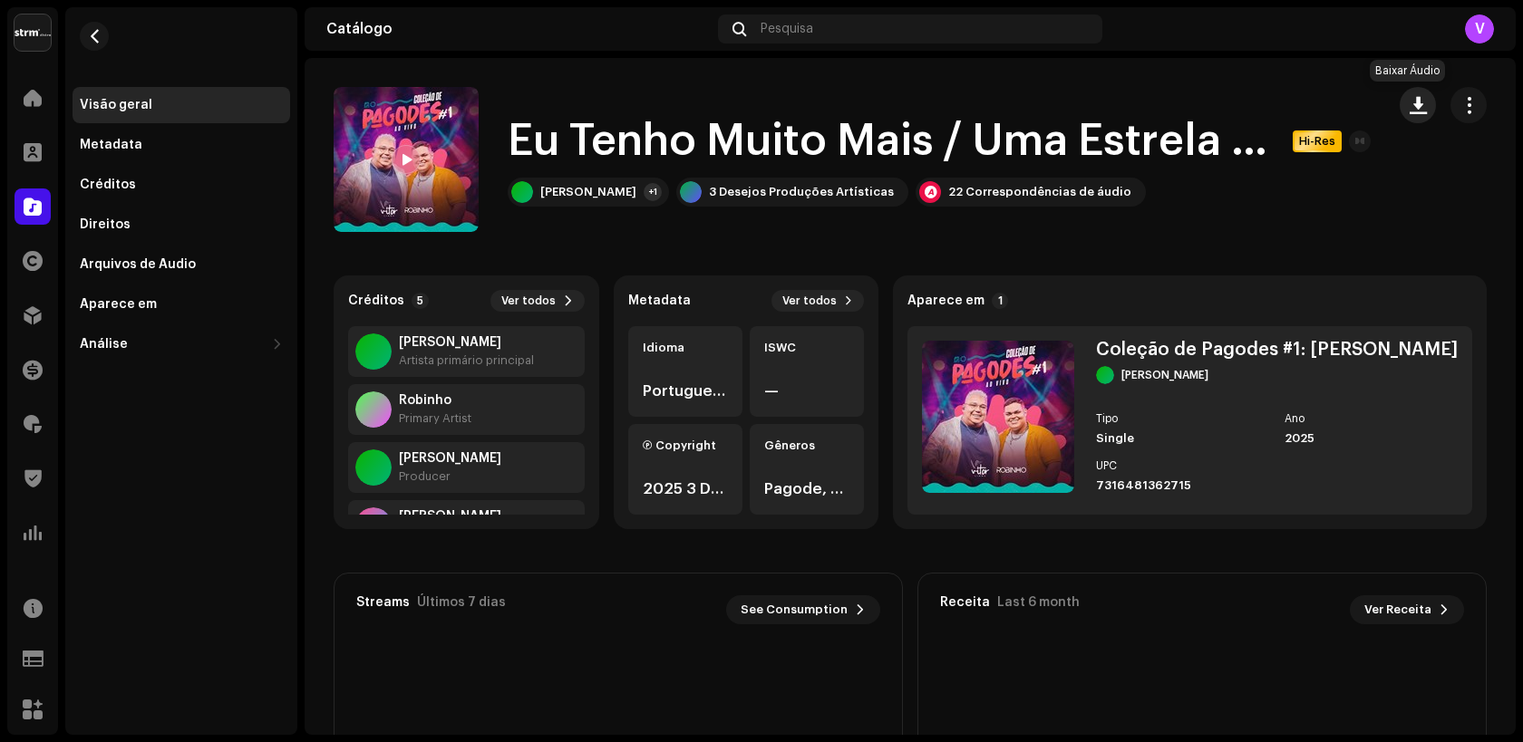
click at [1414, 104] on span "button" at bounding box center [1417, 105] width 17 height 15
click at [901, 31] on div "Pesquisa" at bounding box center [910, 29] width 384 height 29
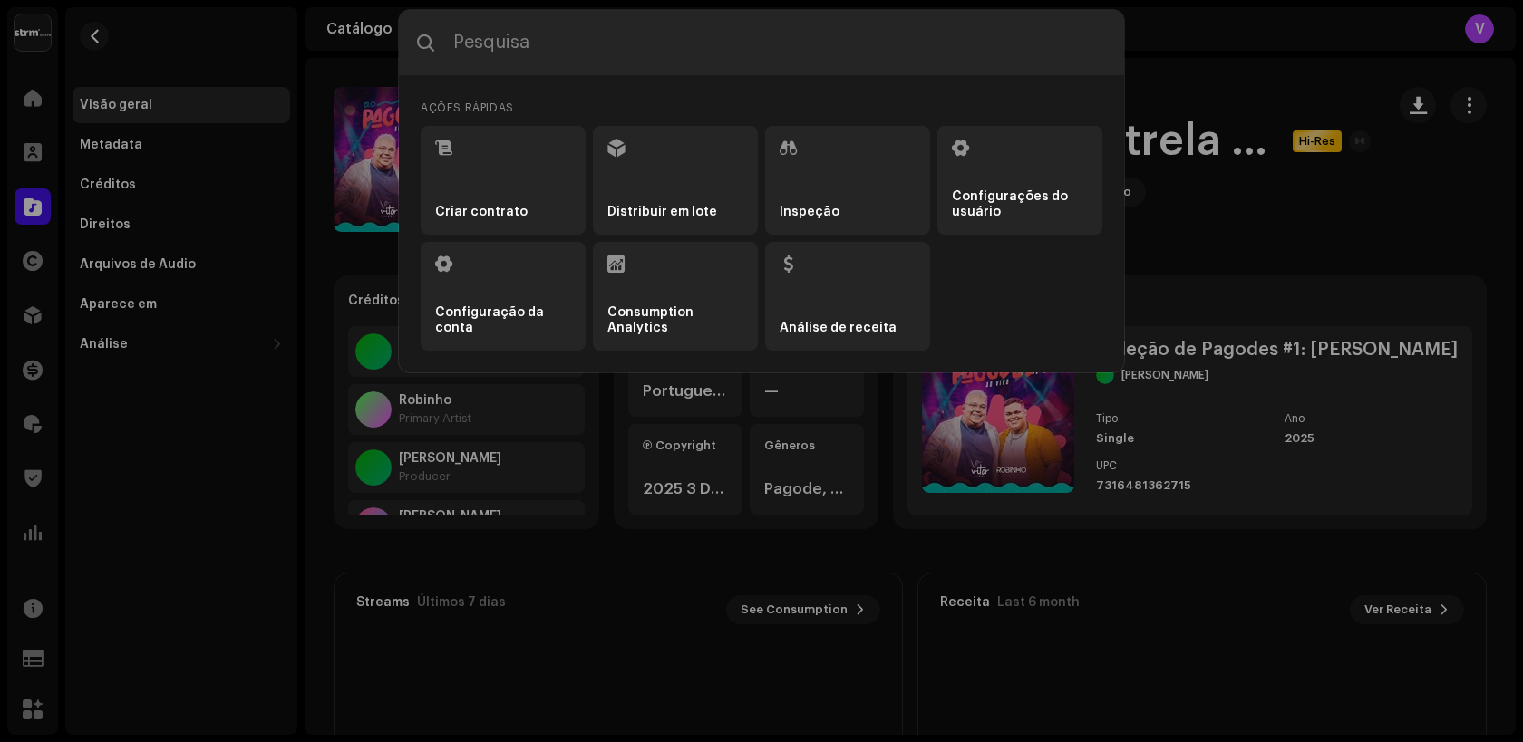
type input "BR1QF2500015"
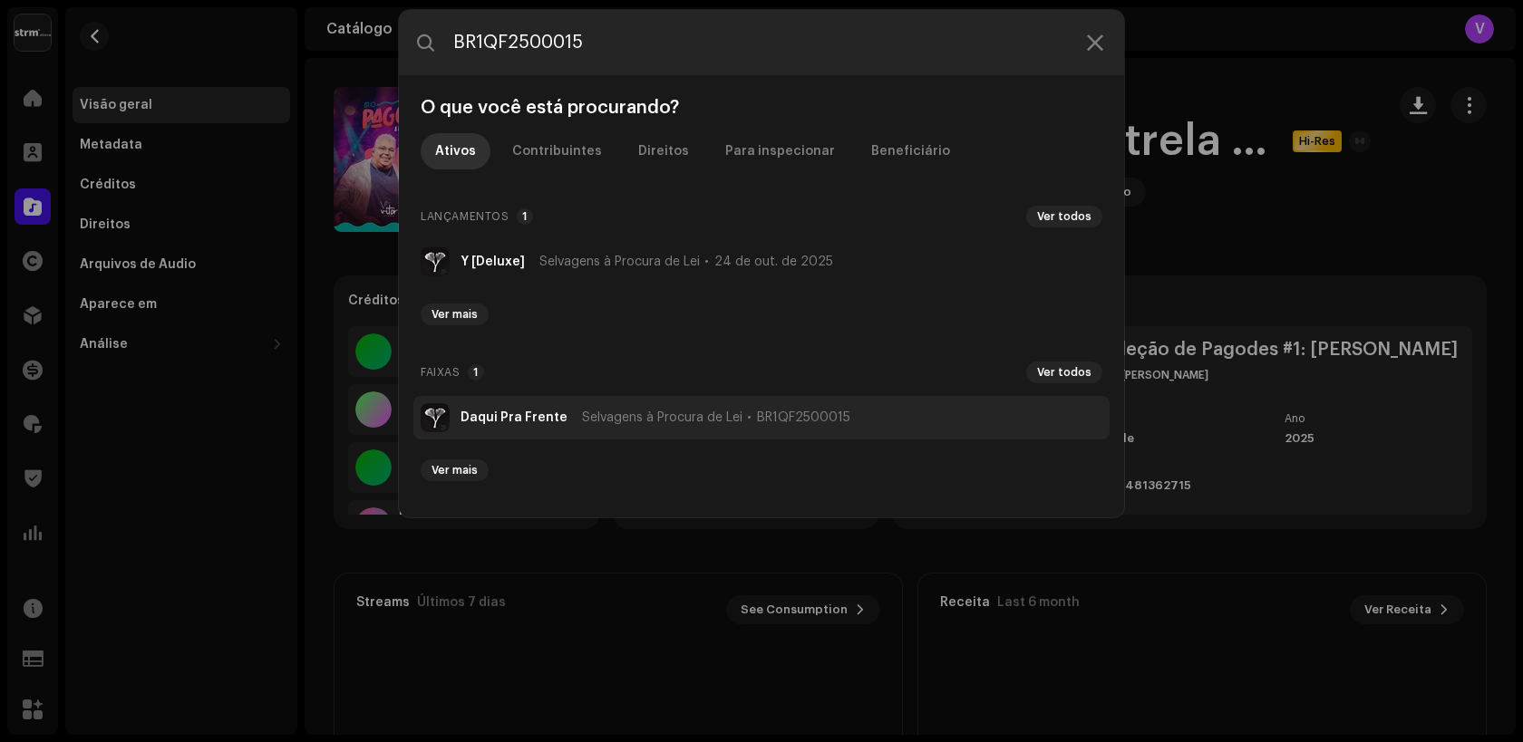
click at [530, 421] on strong "Daqui Pra Frente" at bounding box center [513, 418] width 107 height 15
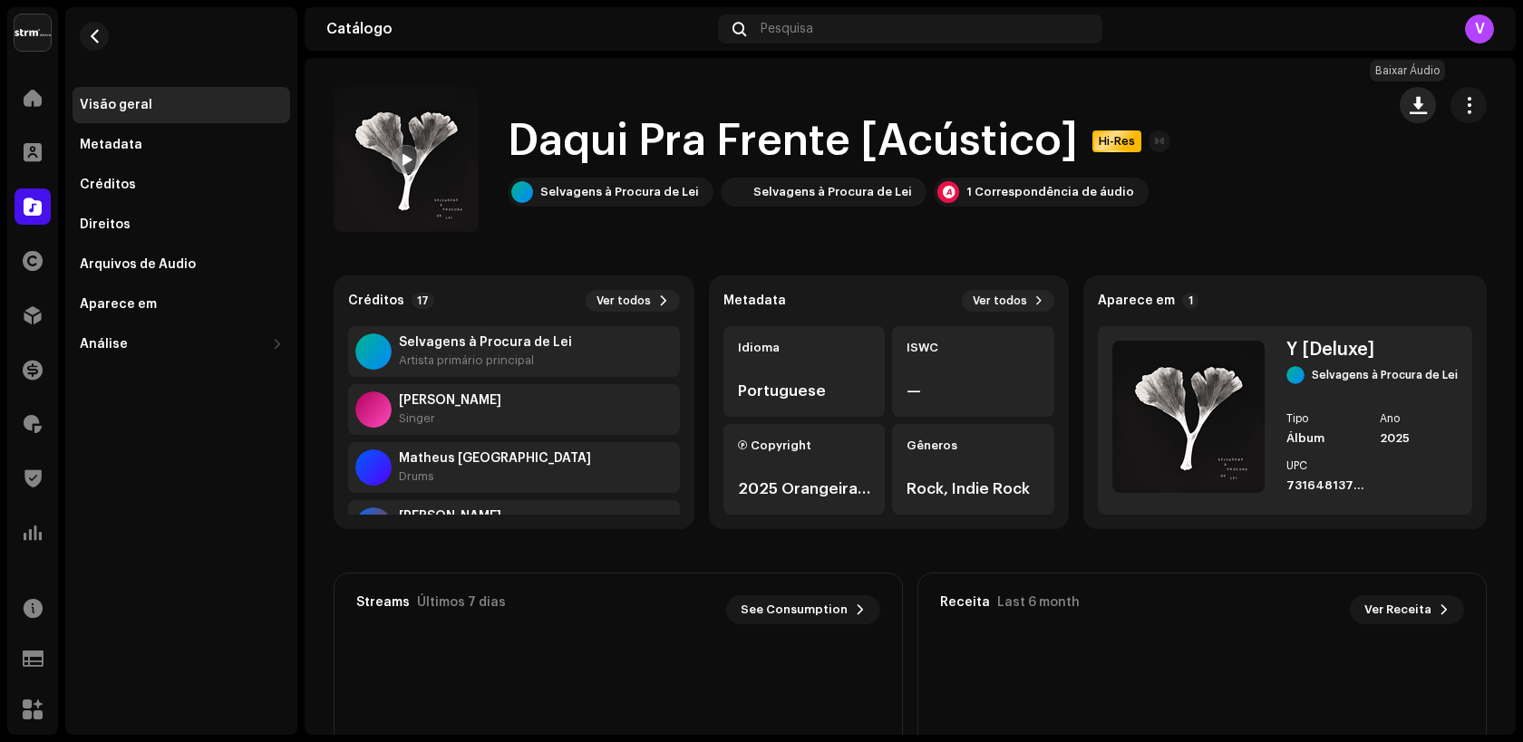
click at [1409, 110] on span "button" at bounding box center [1417, 105] width 17 height 15
click at [968, 29] on div "Pesquisa" at bounding box center [910, 29] width 384 height 29
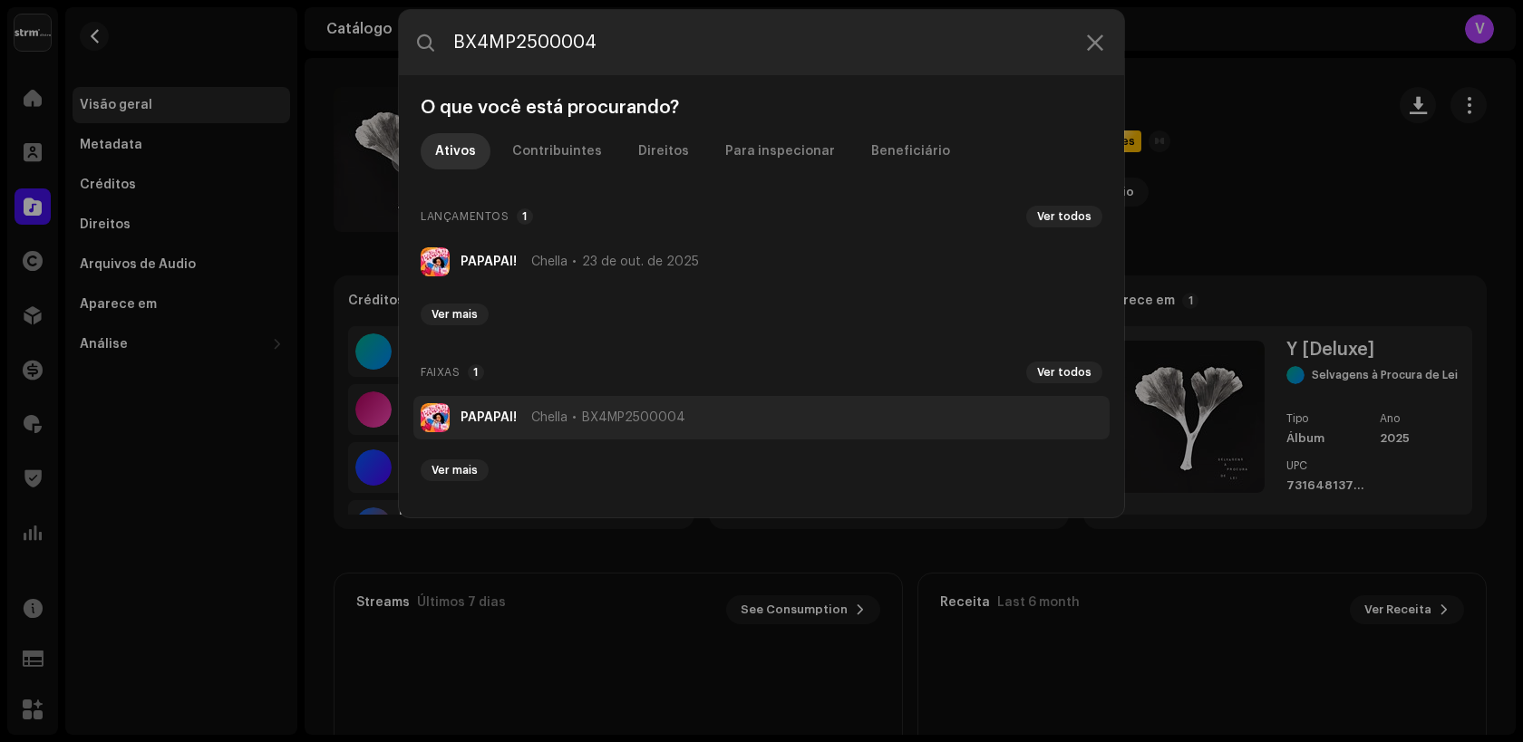
type input "BX4MP2500004"
click at [501, 412] on strong "PAPAPAI!" at bounding box center [488, 418] width 56 height 15
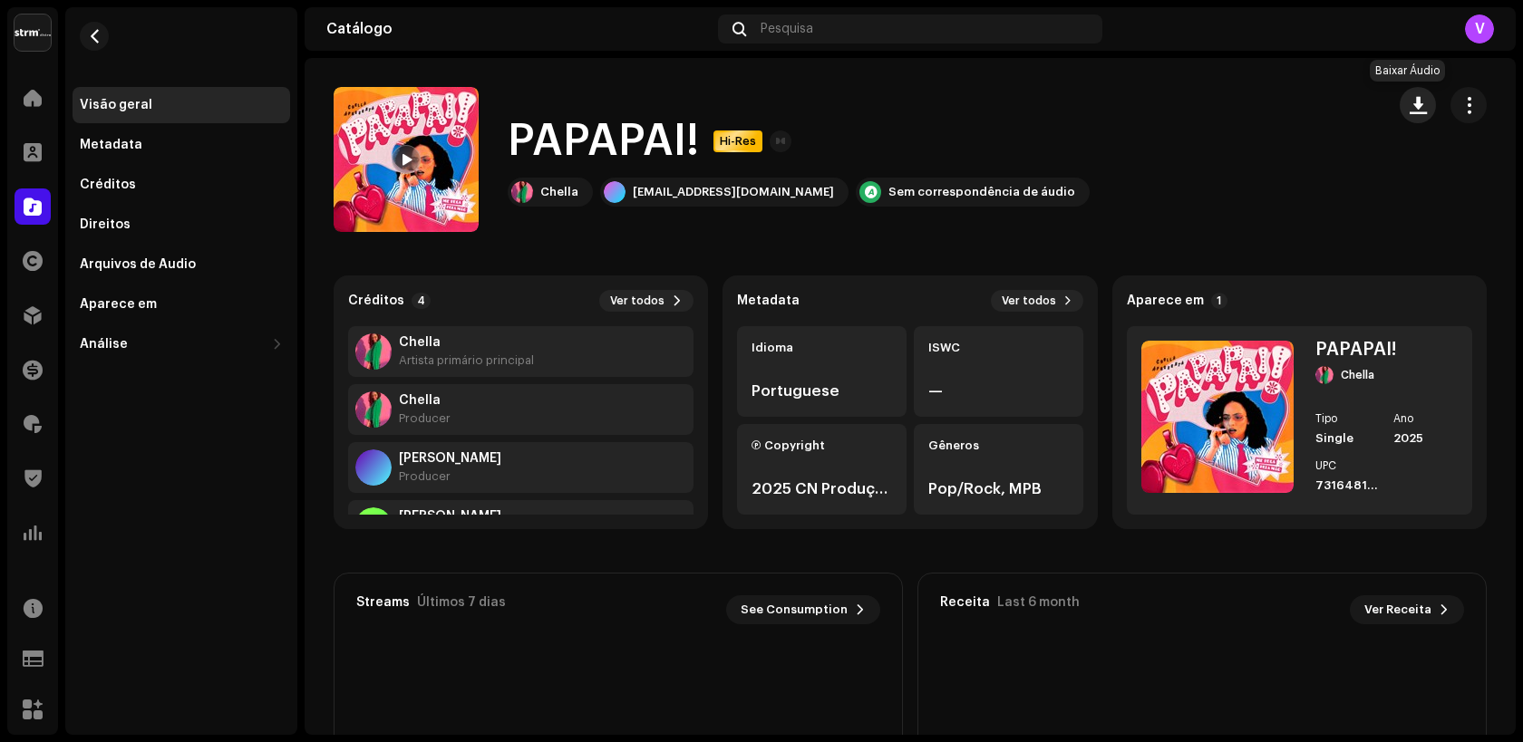
click at [1414, 116] on button "button" at bounding box center [1417, 105] width 36 height 36
click at [926, 41] on div "Pesquisa" at bounding box center [910, 29] width 384 height 29
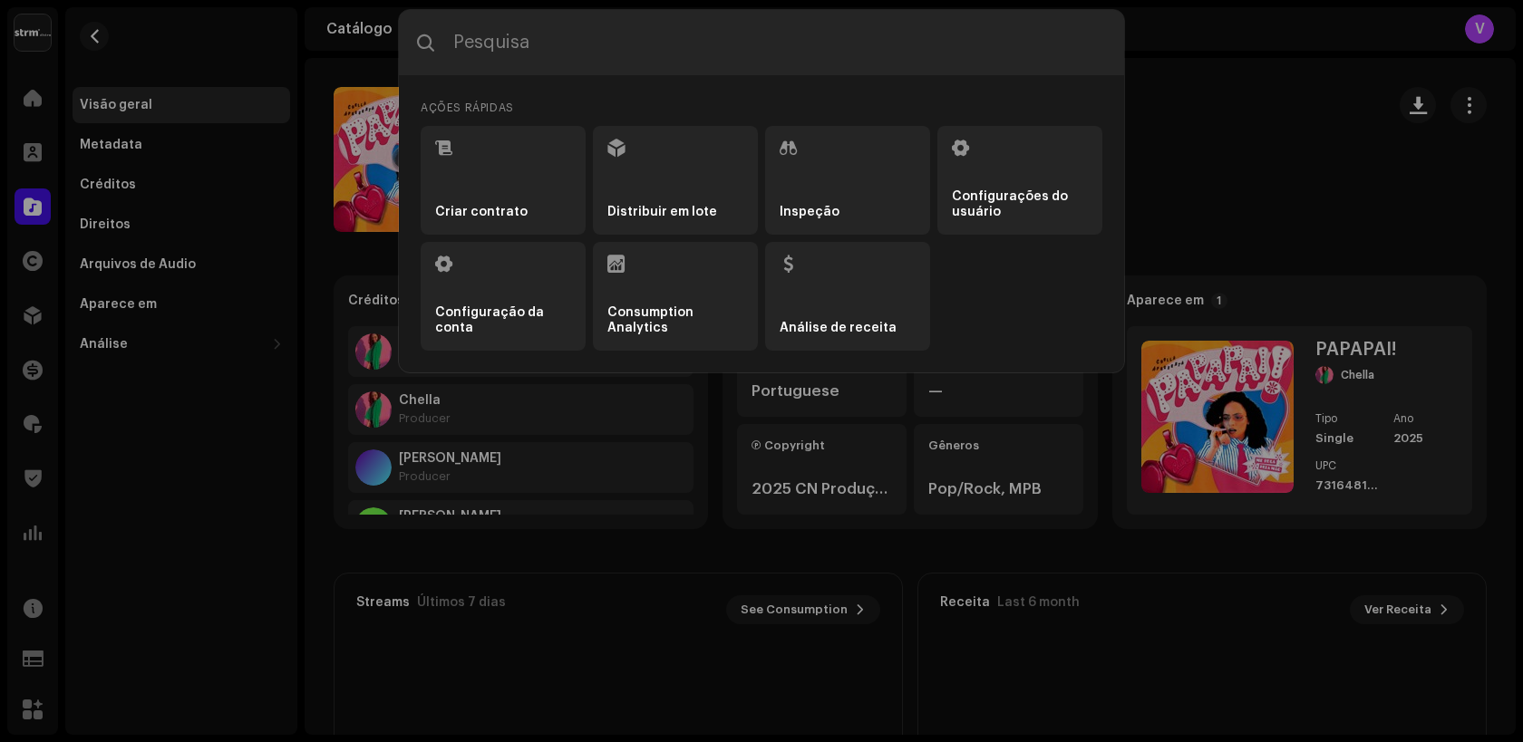
type input "BCZBJ2500006"
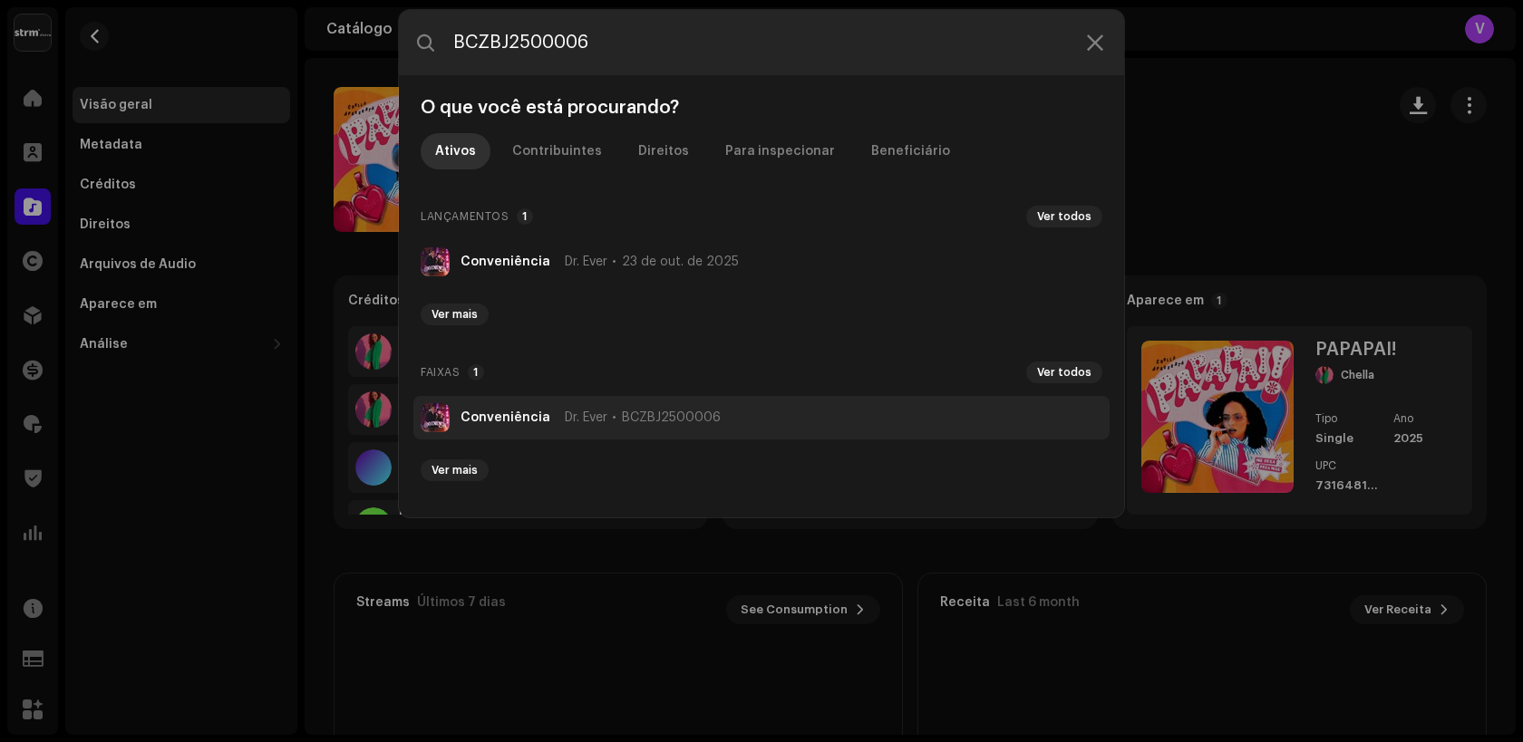
click at [503, 425] on li "Conveniência Dr. Ever BCZBJ2500006" at bounding box center [761, 418] width 696 height 44
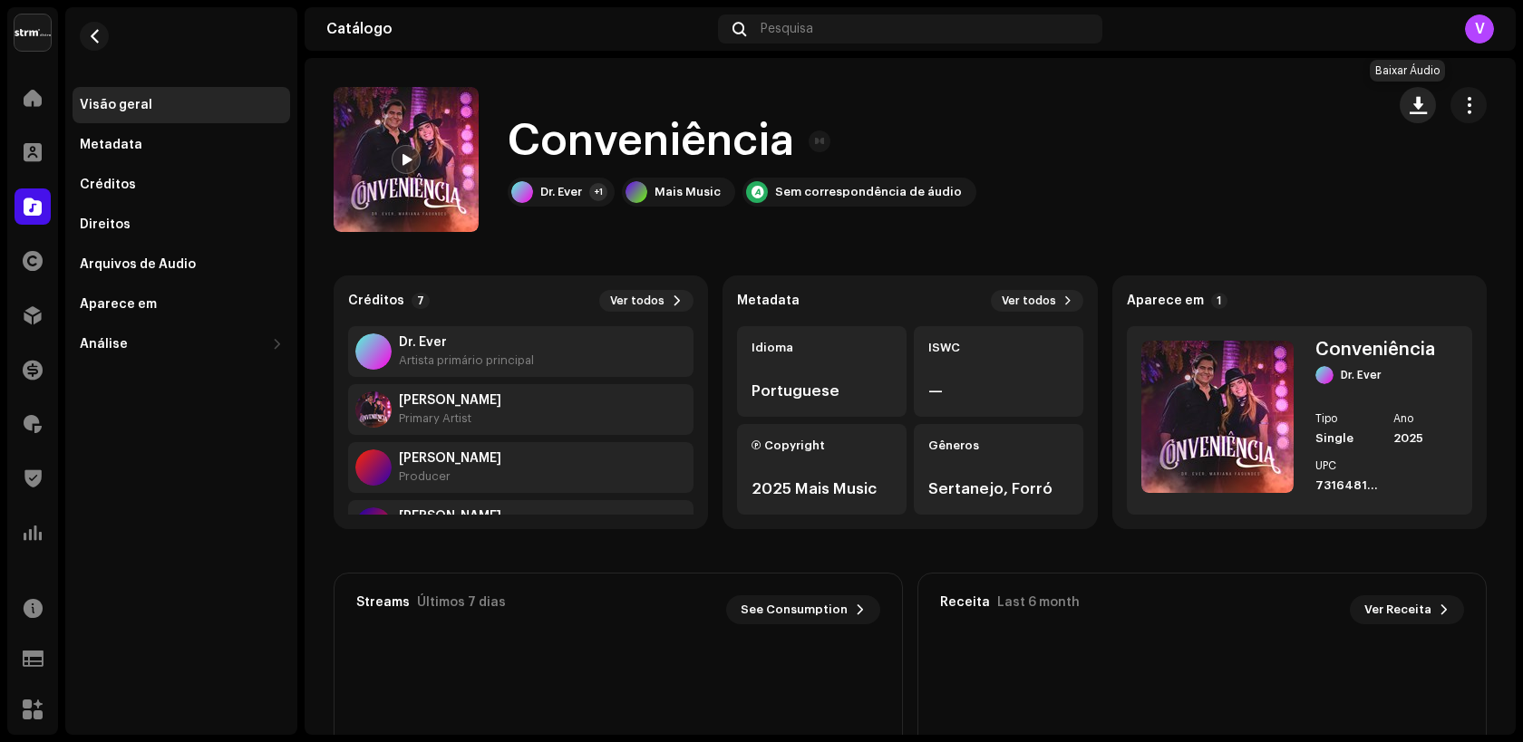
click at [1411, 102] on span "button" at bounding box center [1417, 105] width 17 height 15
click at [826, 50] on navigation-topbar "Catálogo Pesquisa V" at bounding box center [910, 32] width 1211 height 51
click at [827, 39] on div "Pesquisa" at bounding box center [910, 29] width 384 height 29
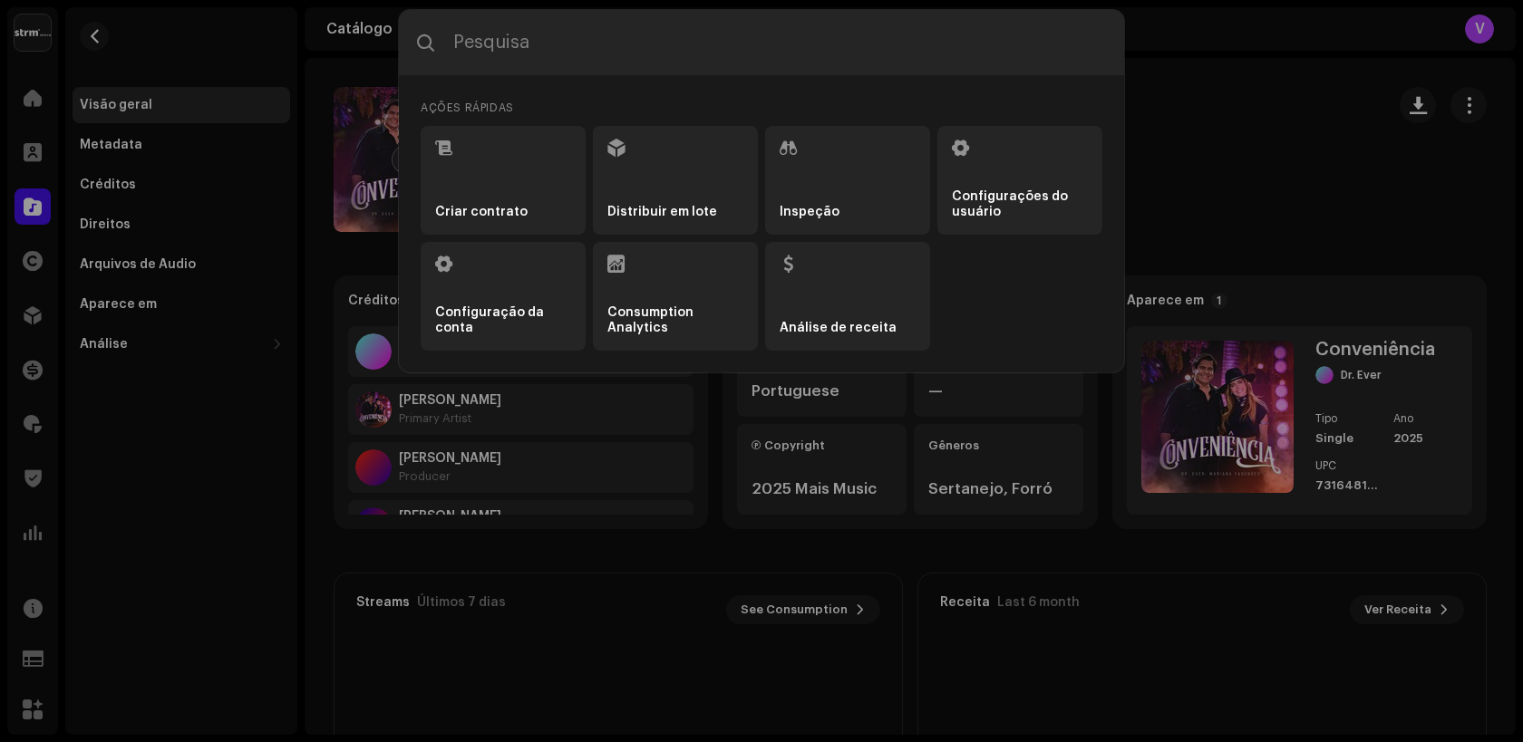
type input "BKGB82500013"
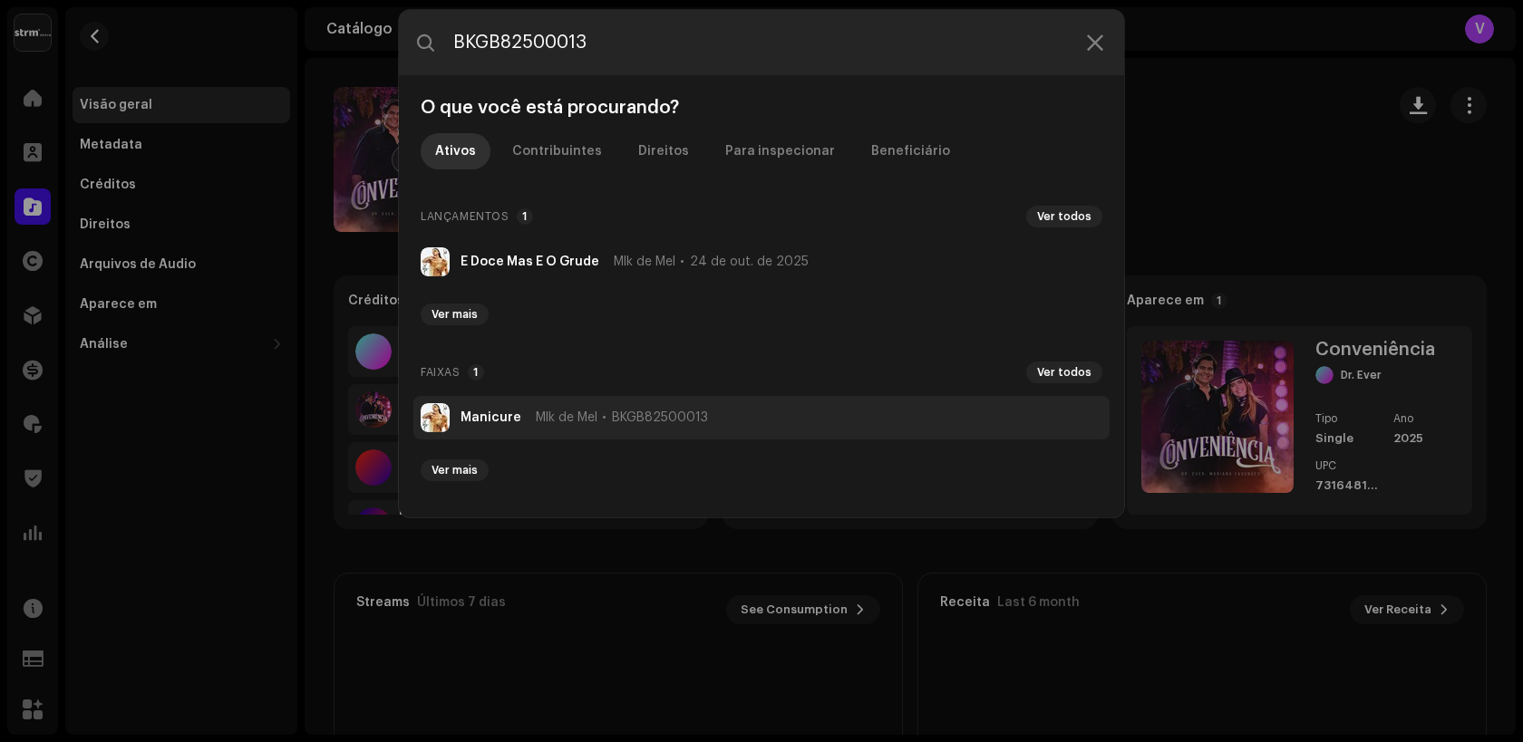
click at [570, 413] on span "Mlk de Mel" at bounding box center [567, 418] width 62 height 15
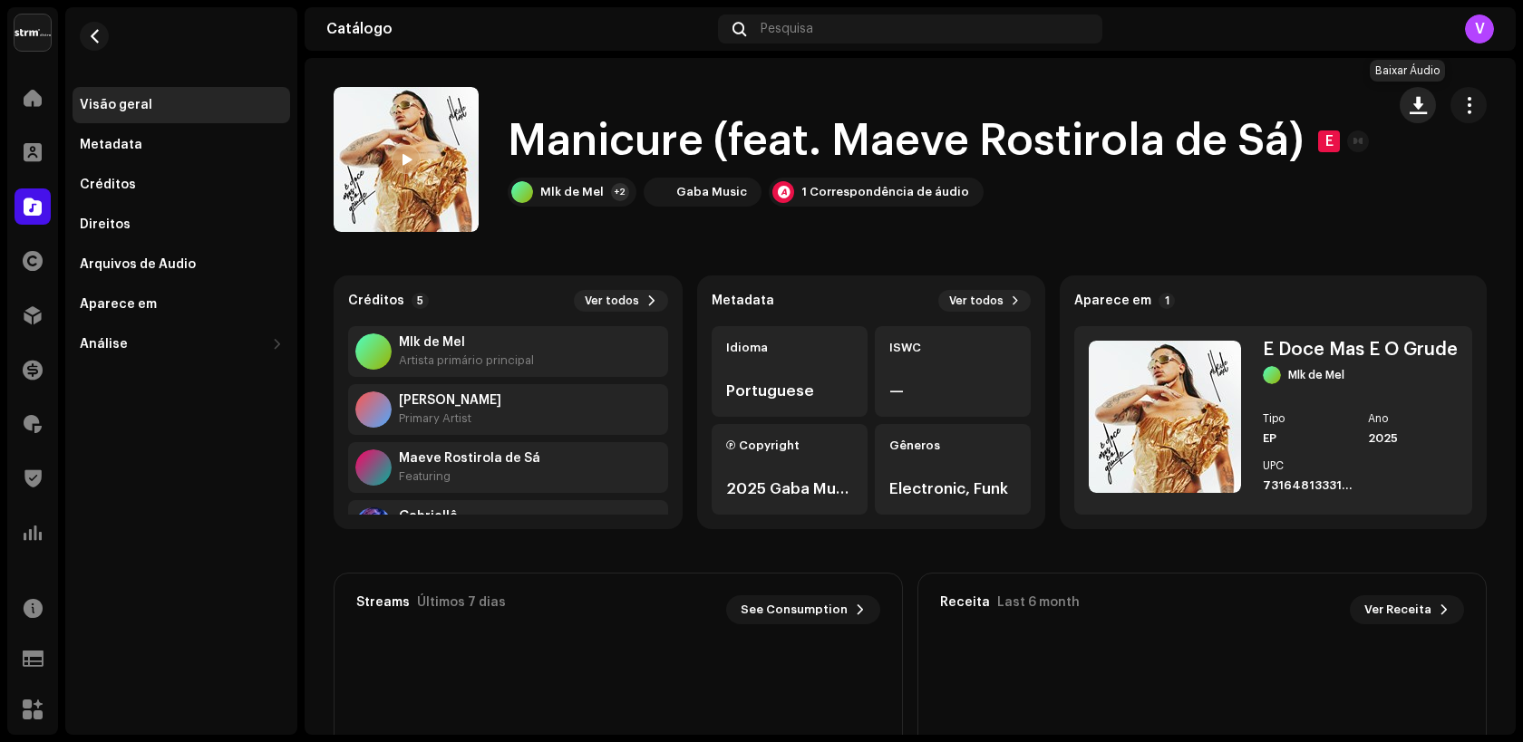
click at [1409, 102] on span "button" at bounding box center [1417, 105] width 17 height 15
click at [726, 94] on div "Manicure (feat. Maeve Rostirola de Sá) E Mlk de Mel +2 Gaba Music 1 Correspondê…" at bounding box center [852, 159] width 1037 height 145
click at [827, 30] on div "Pesquisa" at bounding box center [910, 29] width 384 height 29
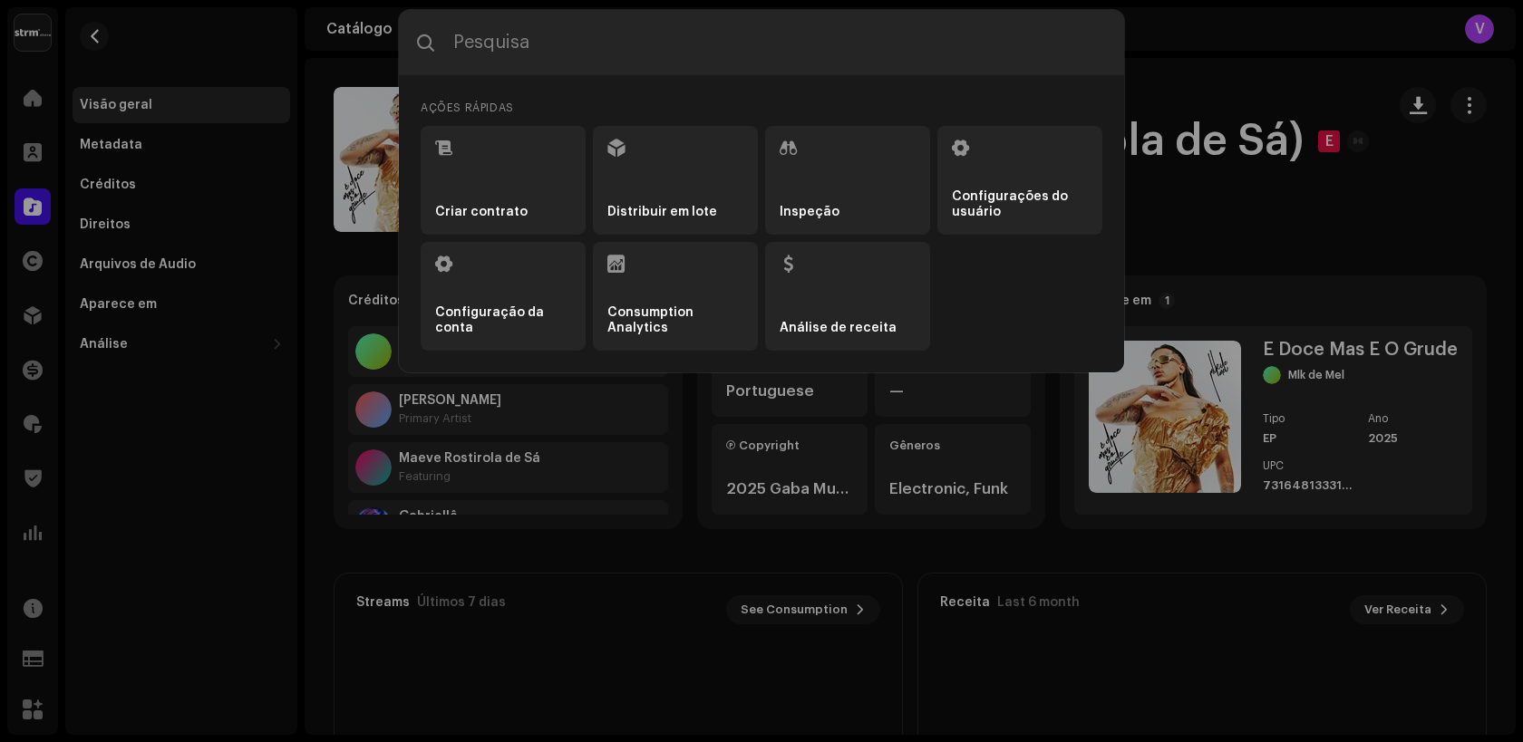
type input "QZYFZ2510822"
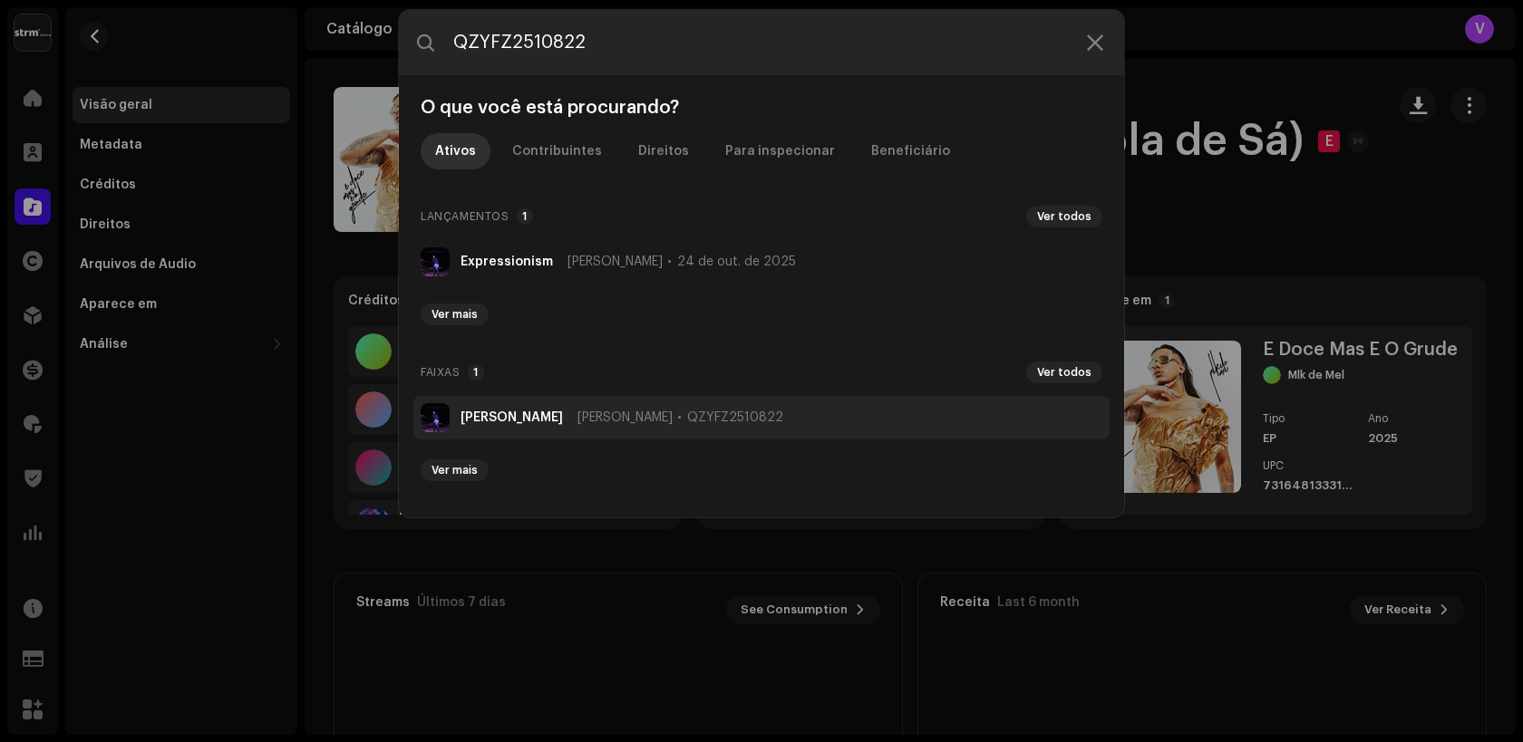
click at [494, 409] on li "Tri Lingo Lil Queen QZYFZ2510822" at bounding box center [761, 418] width 696 height 44
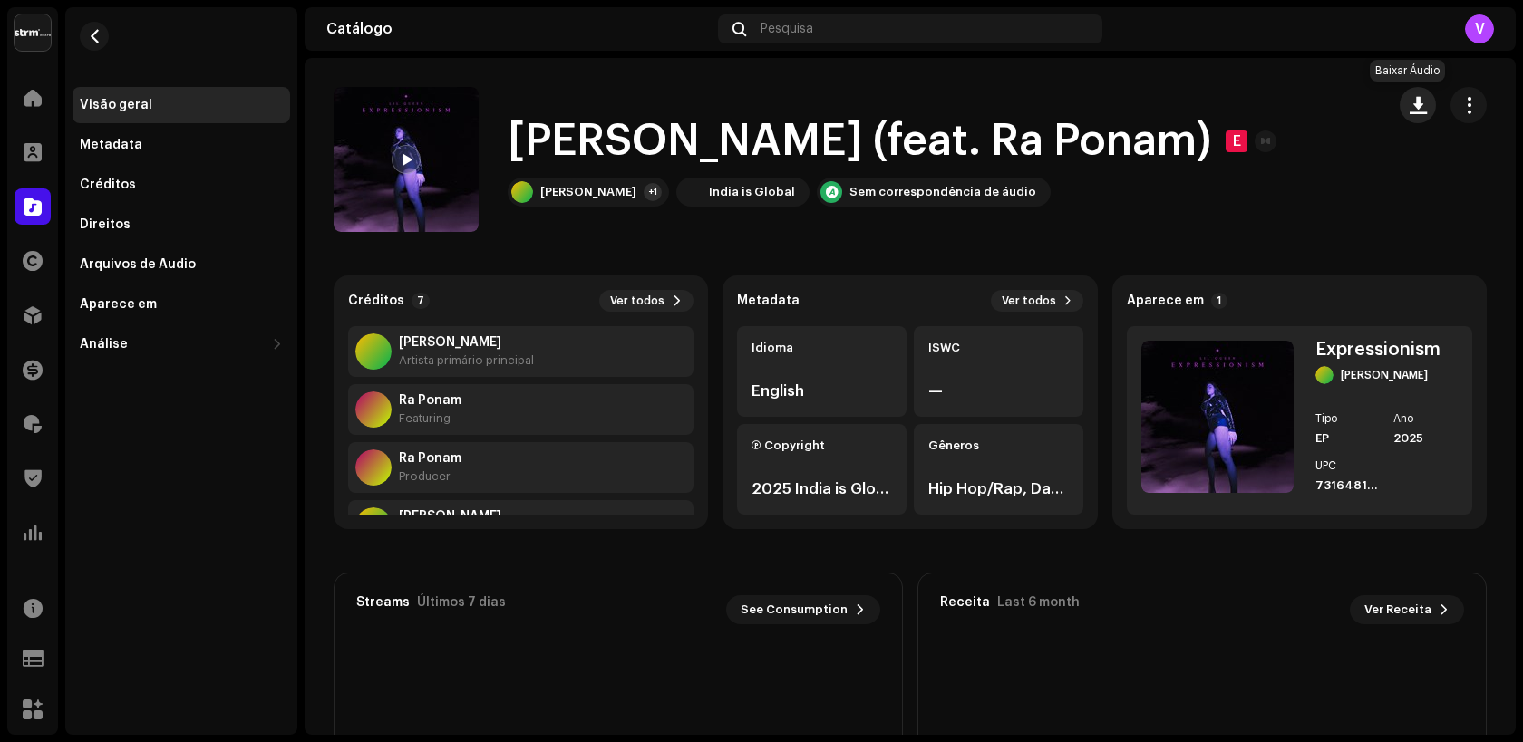
click at [1409, 111] on span "button" at bounding box center [1417, 105] width 17 height 15
click at [840, 39] on div "Pesquisa" at bounding box center [910, 29] width 384 height 29
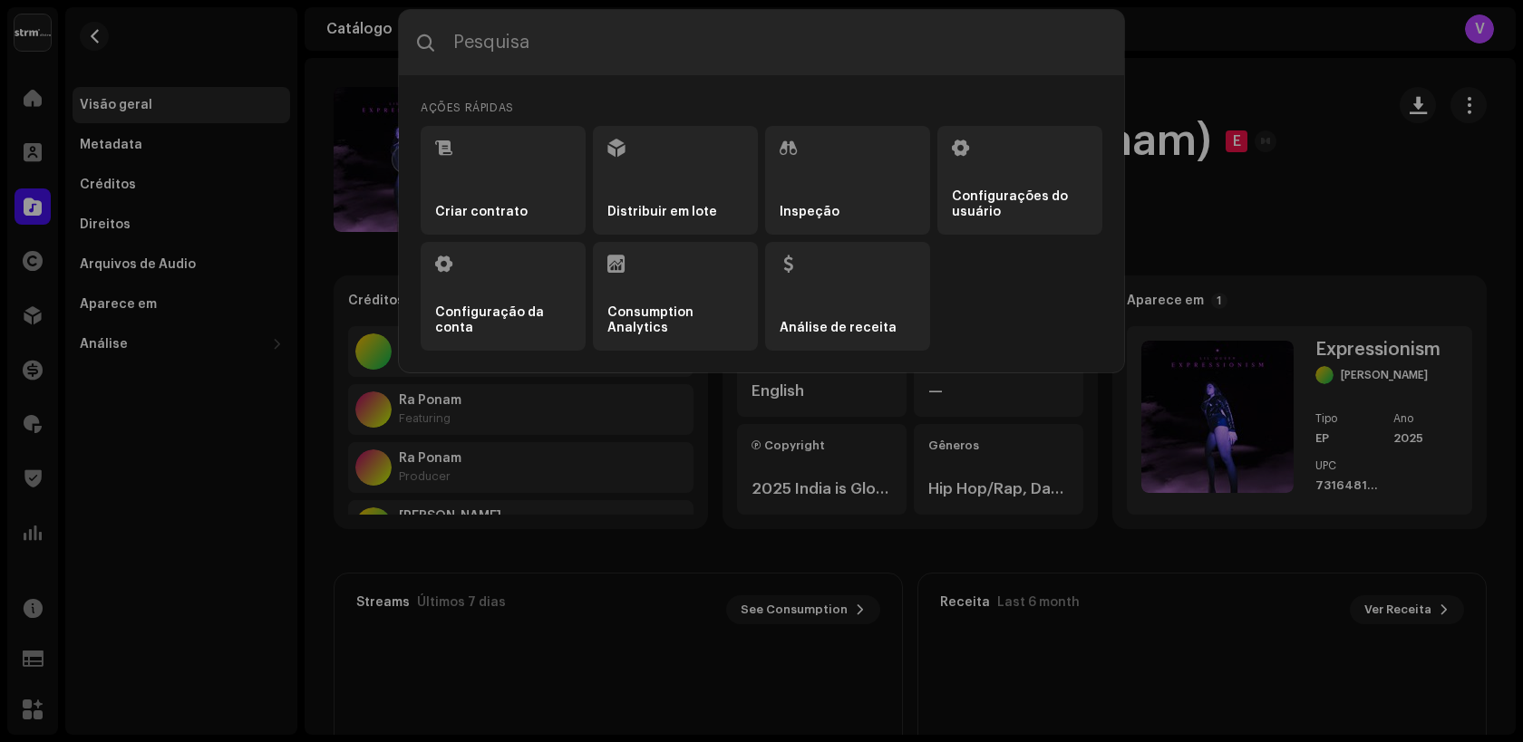
type input "QZYFZ2511376"
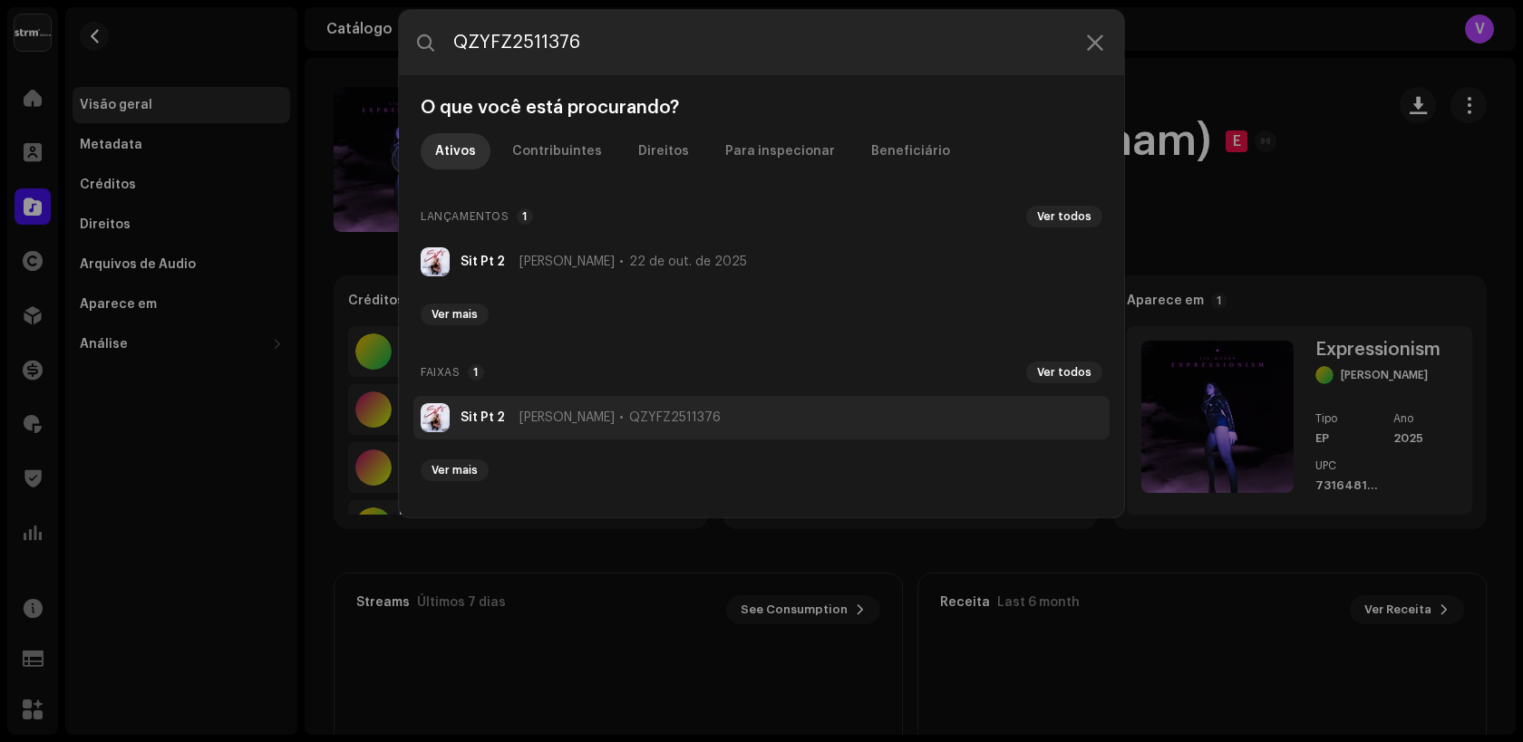
click at [495, 415] on strong "Sit Pt 2" at bounding box center [482, 418] width 44 height 15
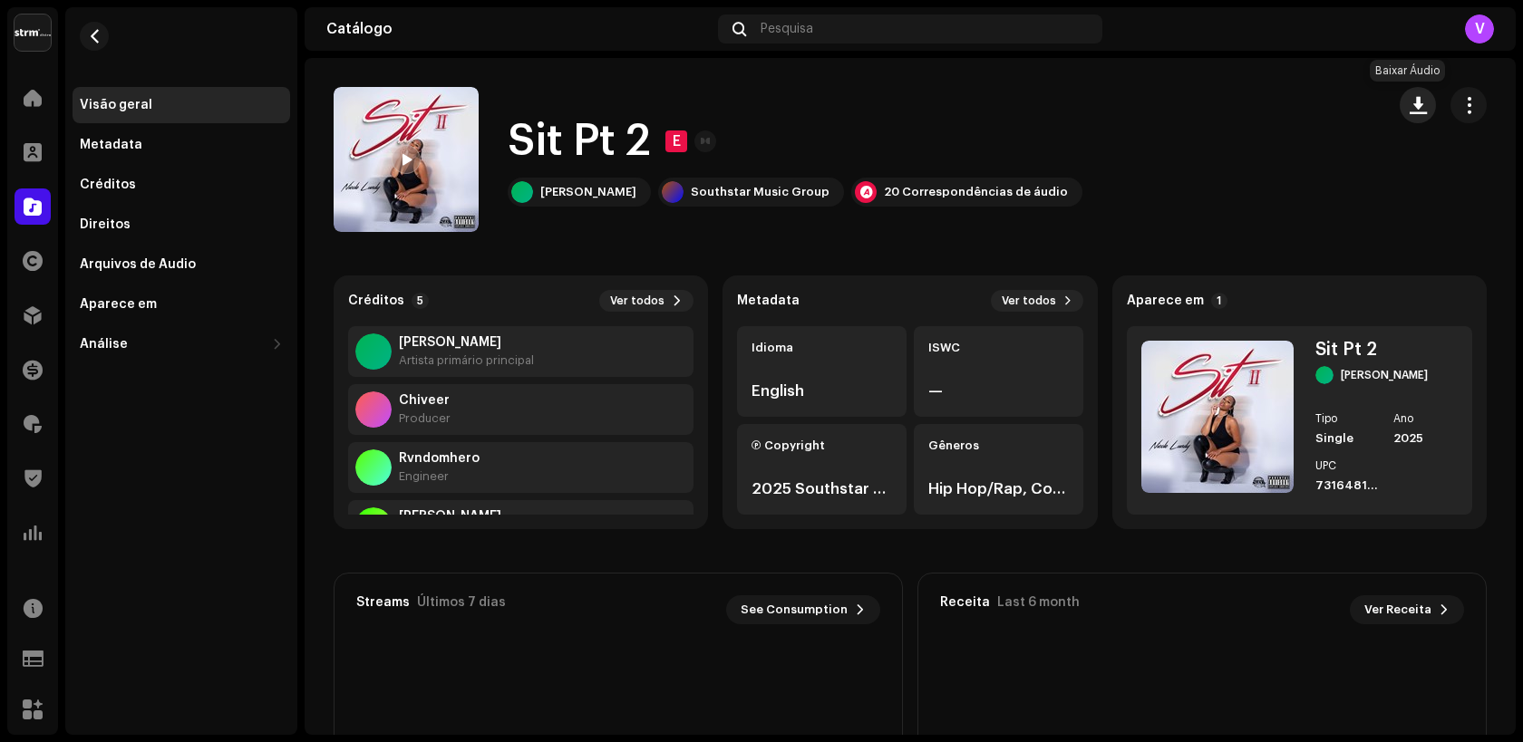
click at [1409, 108] on span "button" at bounding box center [1417, 105] width 17 height 15
